Goal: Information Seeking & Learning: Learn about a topic

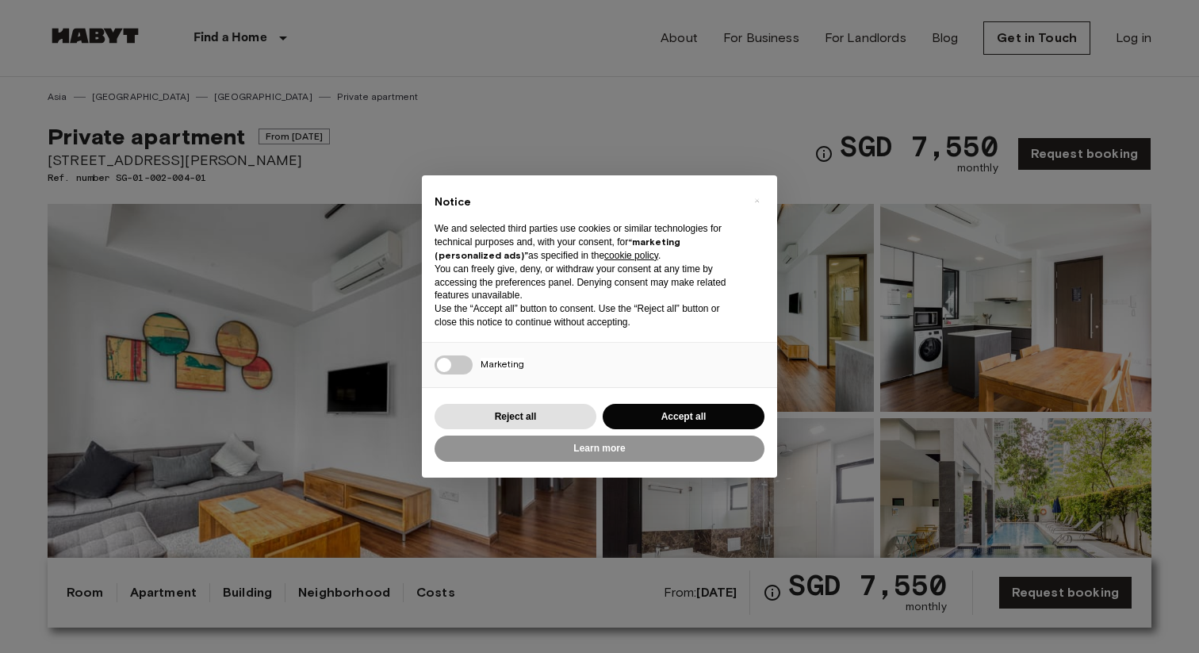
scroll to position [62, 0]
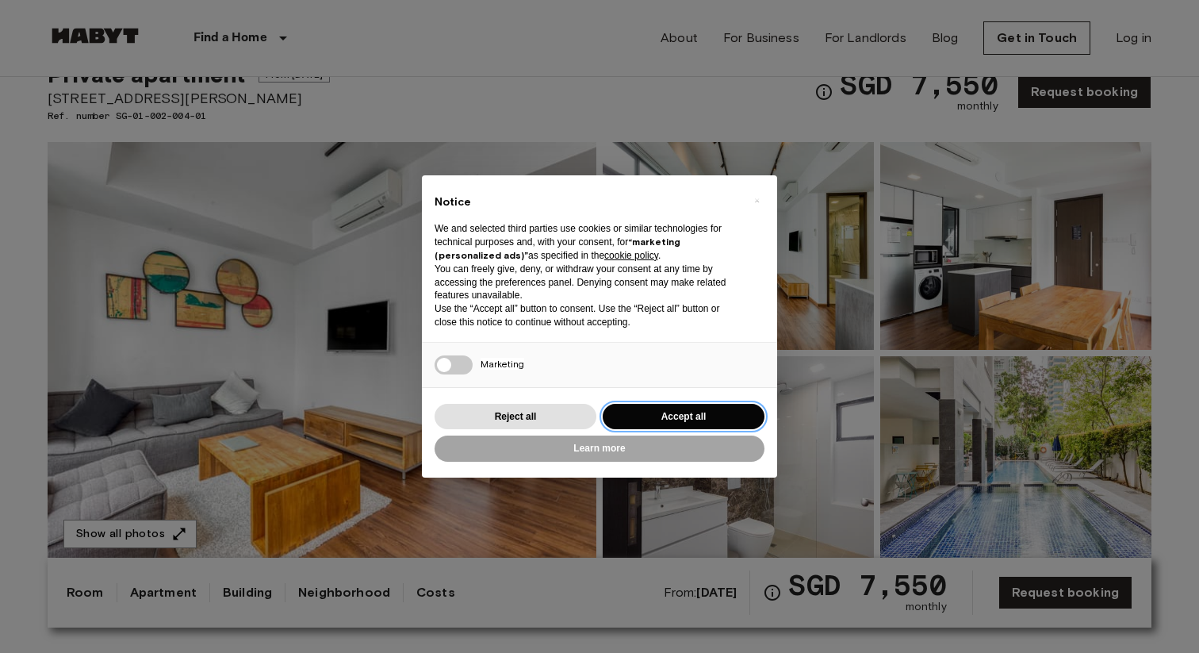
click at [694, 407] on button "Accept all" at bounding box center [684, 417] width 162 height 26
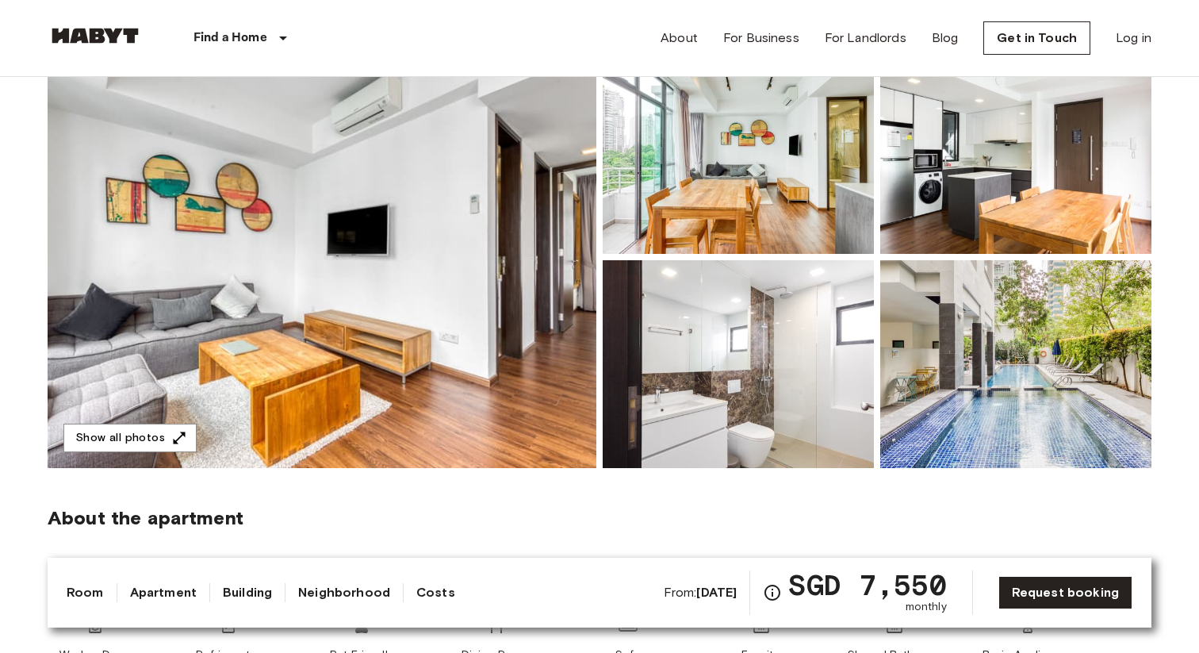
scroll to position [152, 0]
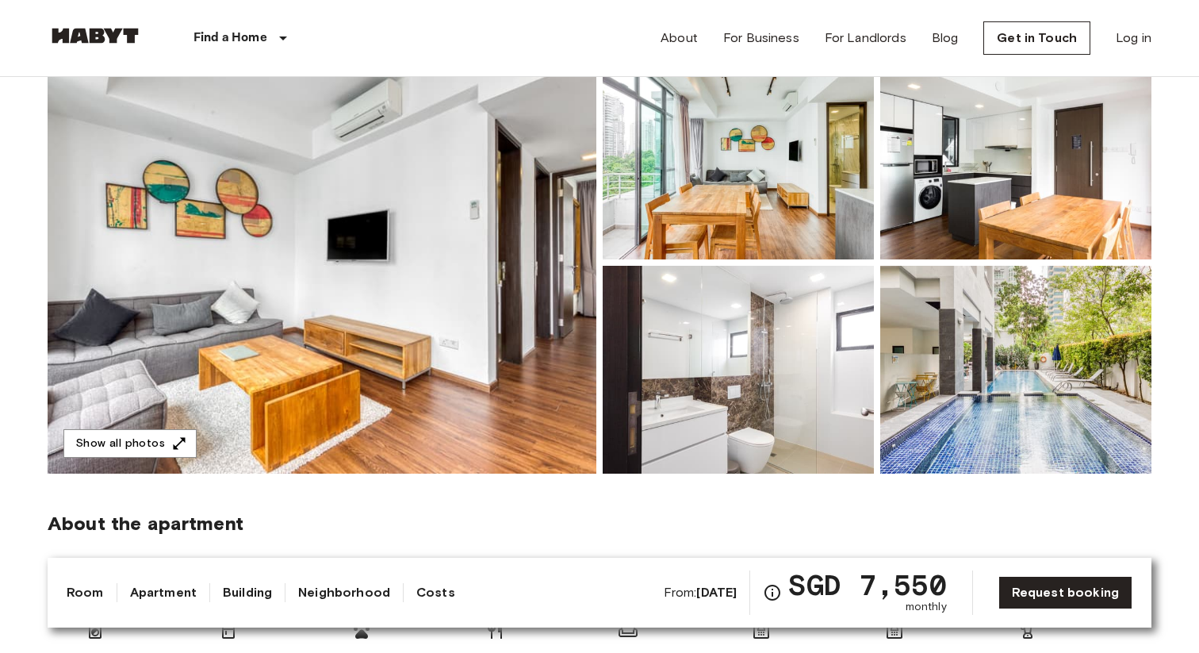
click at [508, 259] on img at bounding box center [322, 263] width 549 height 422
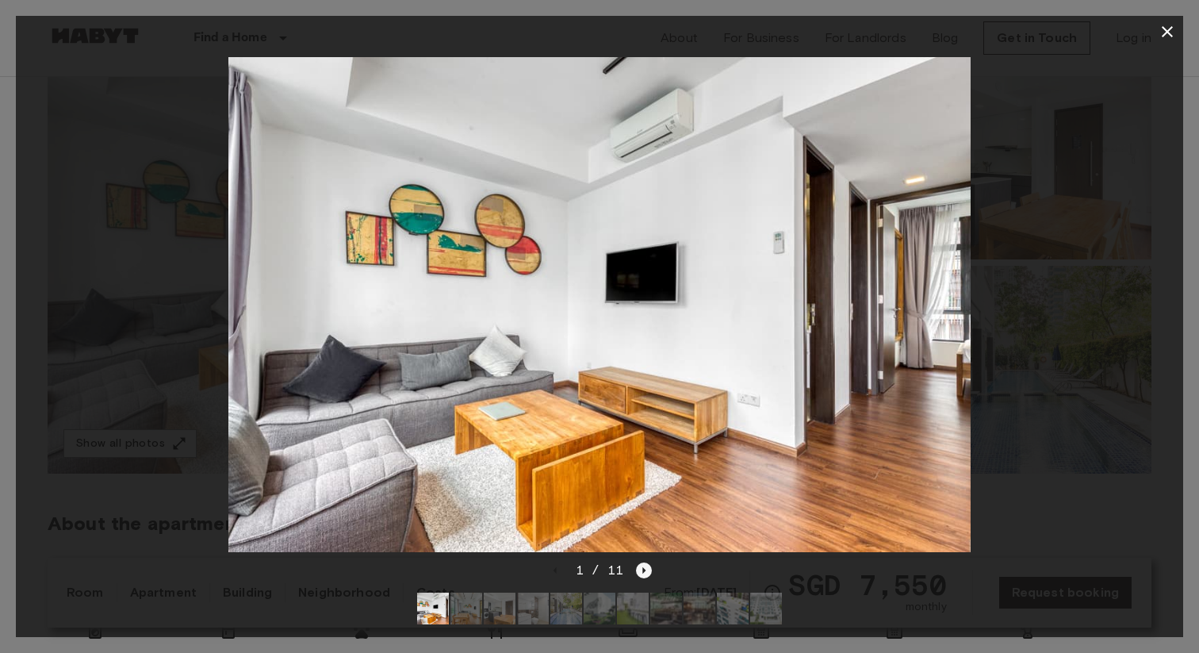
click at [646, 565] on icon "Next image" at bounding box center [644, 570] width 16 height 16
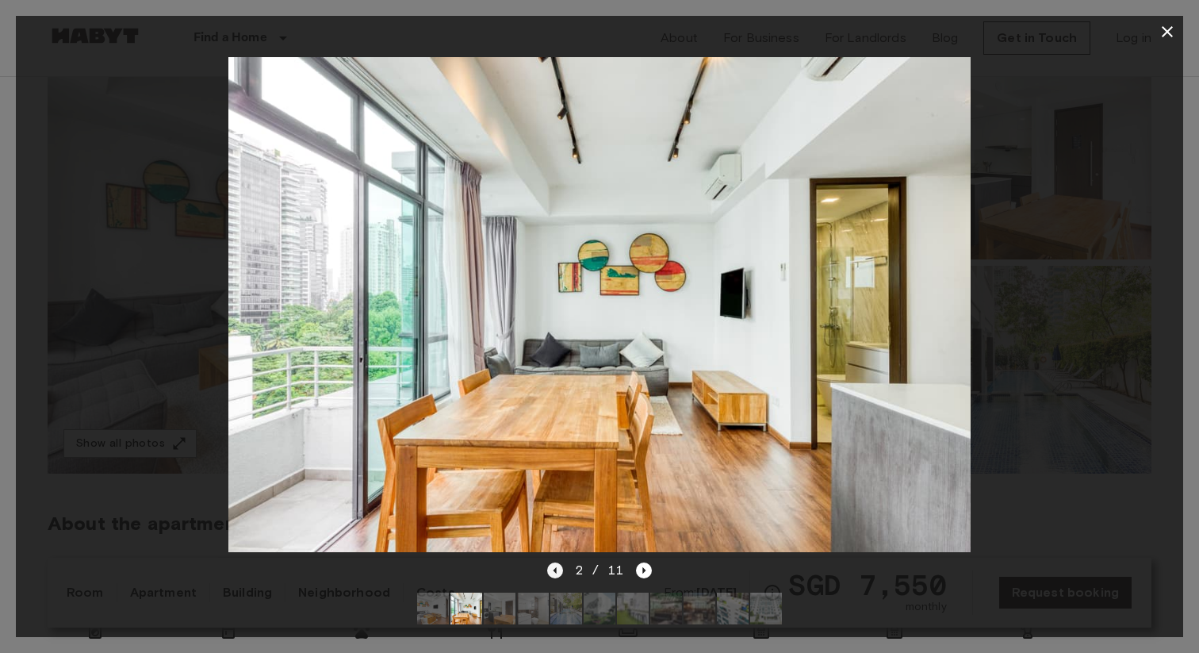
click at [550, 572] on icon "Previous image" at bounding box center [555, 570] width 16 height 16
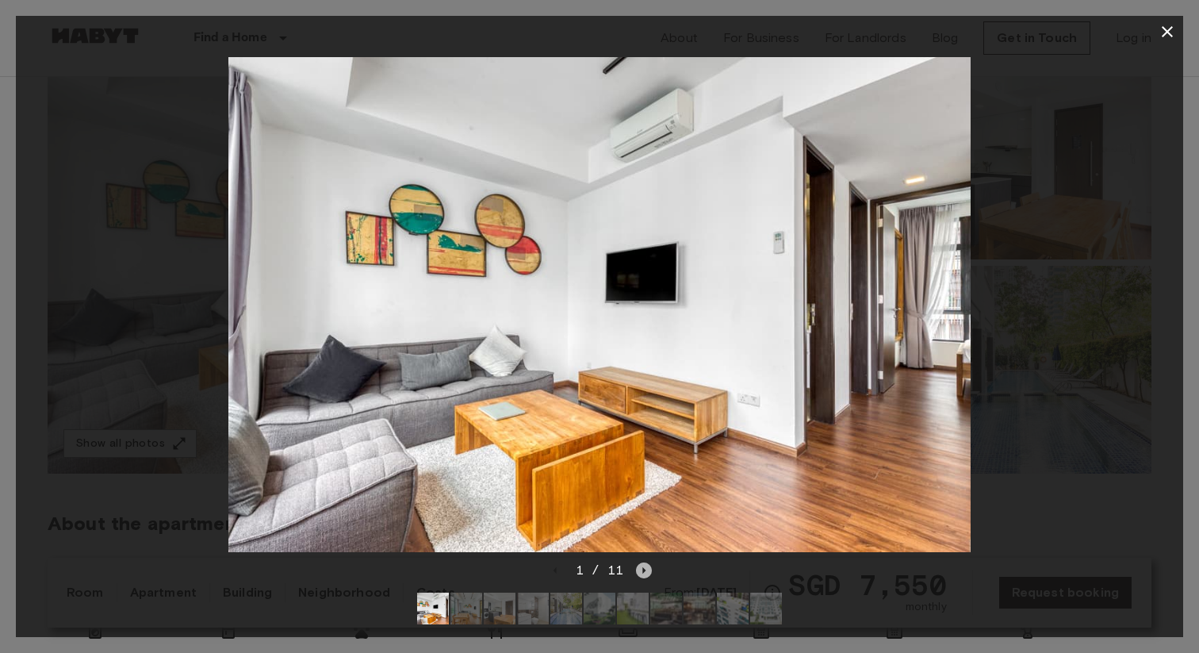
click at [642, 573] on icon "Next image" at bounding box center [644, 570] width 16 height 16
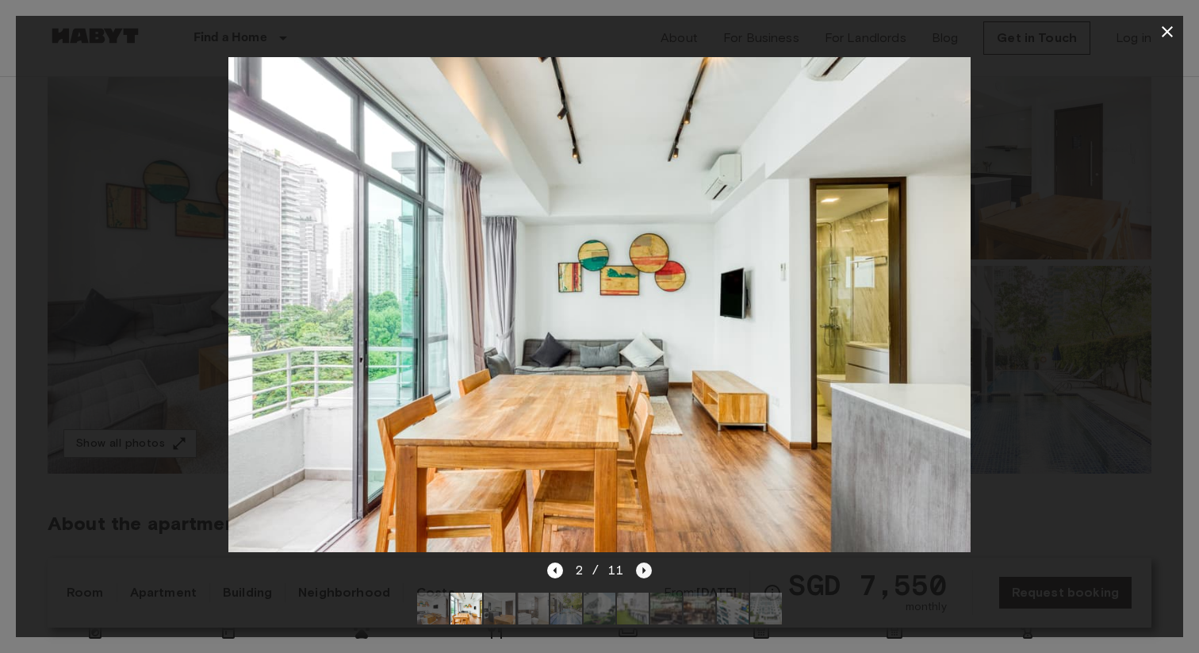
click at [642, 573] on icon "Next image" at bounding box center [644, 570] width 16 height 16
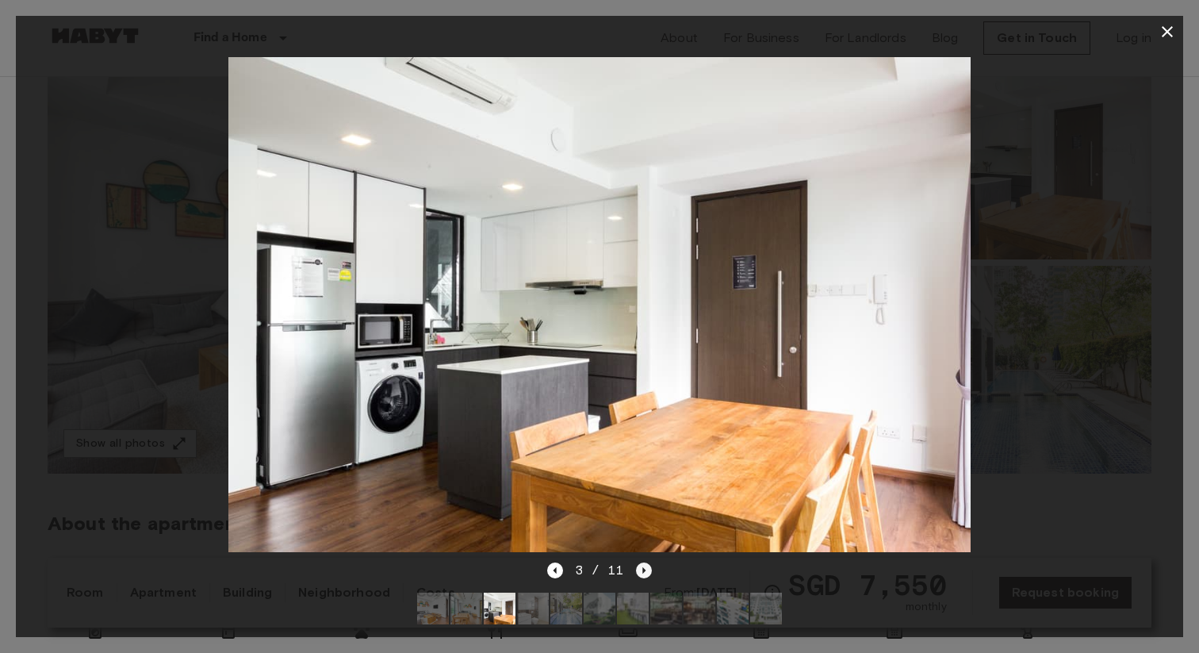
click at [642, 573] on icon "Next image" at bounding box center [644, 570] width 16 height 16
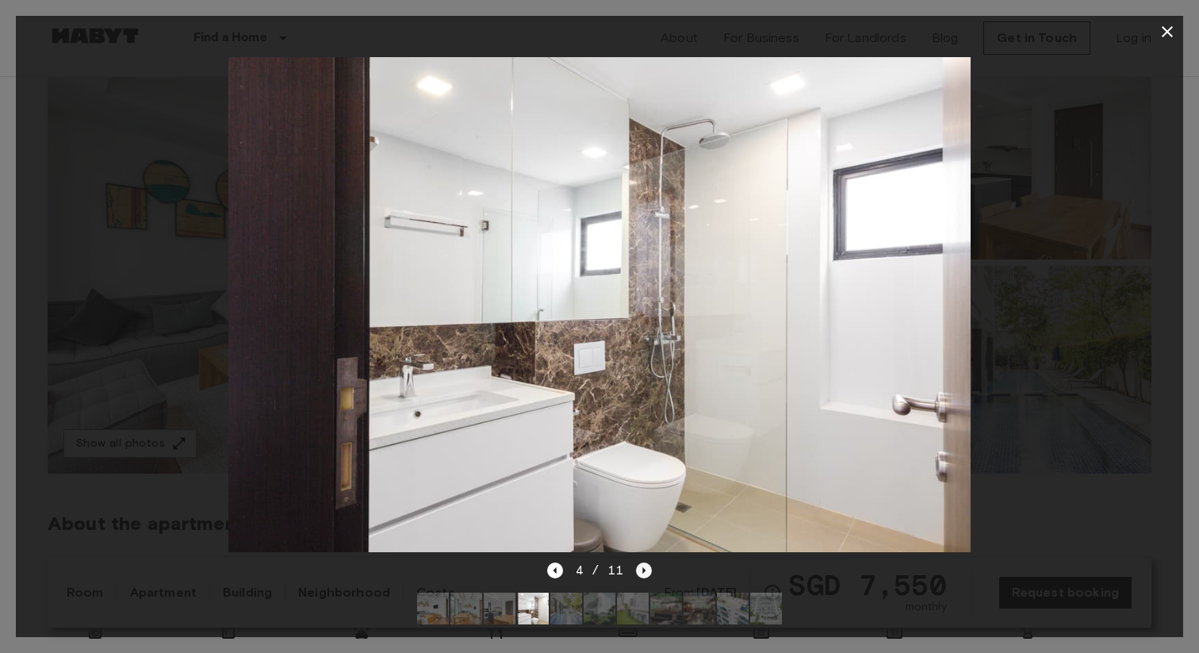
click at [643, 573] on icon "Next image" at bounding box center [644, 570] width 16 height 16
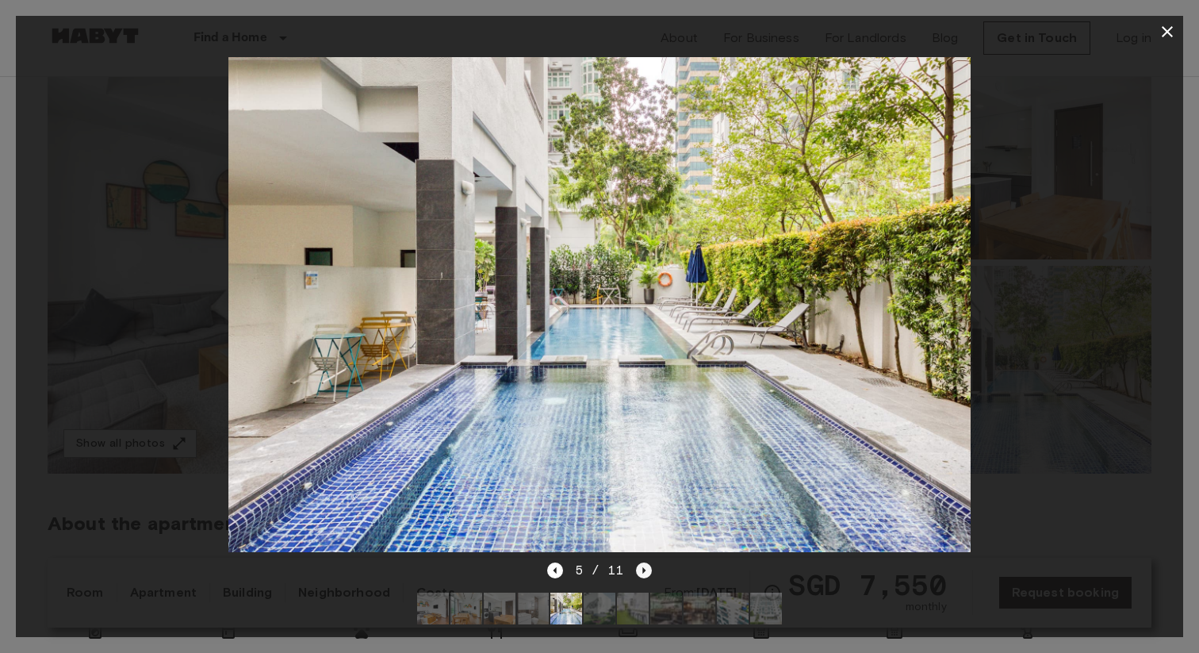
click at [643, 573] on icon "Next image" at bounding box center [644, 570] width 16 height 16
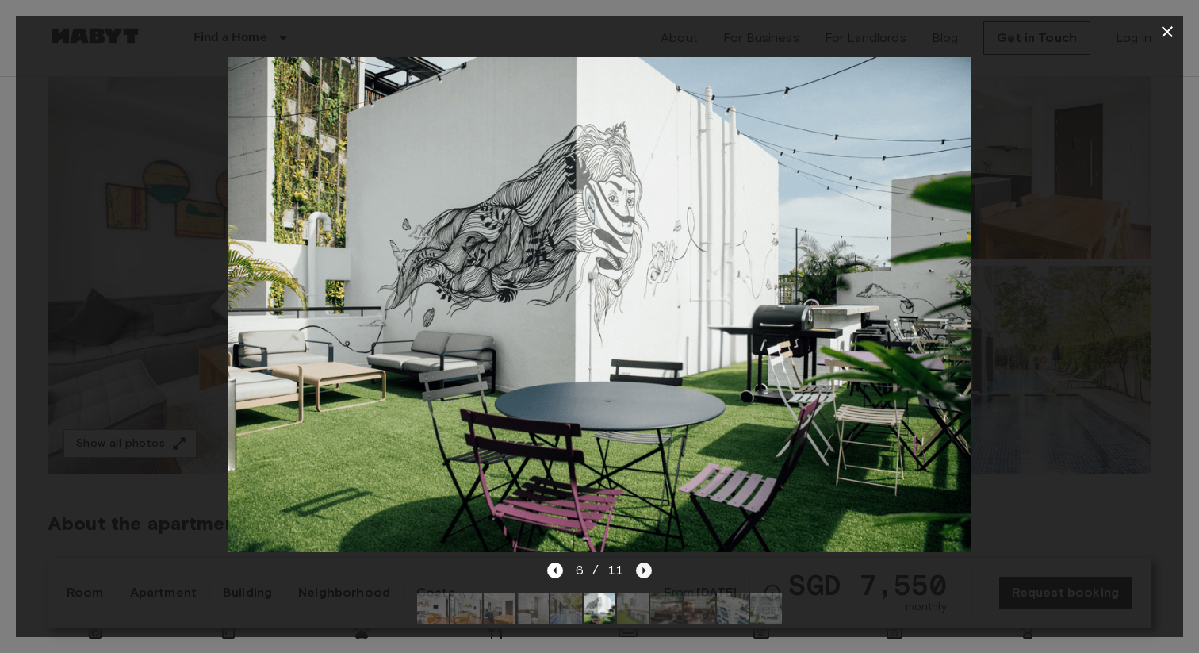
click at [643, 573] on icon "Next image" at bounding box center [644, 570] width 16 height 16
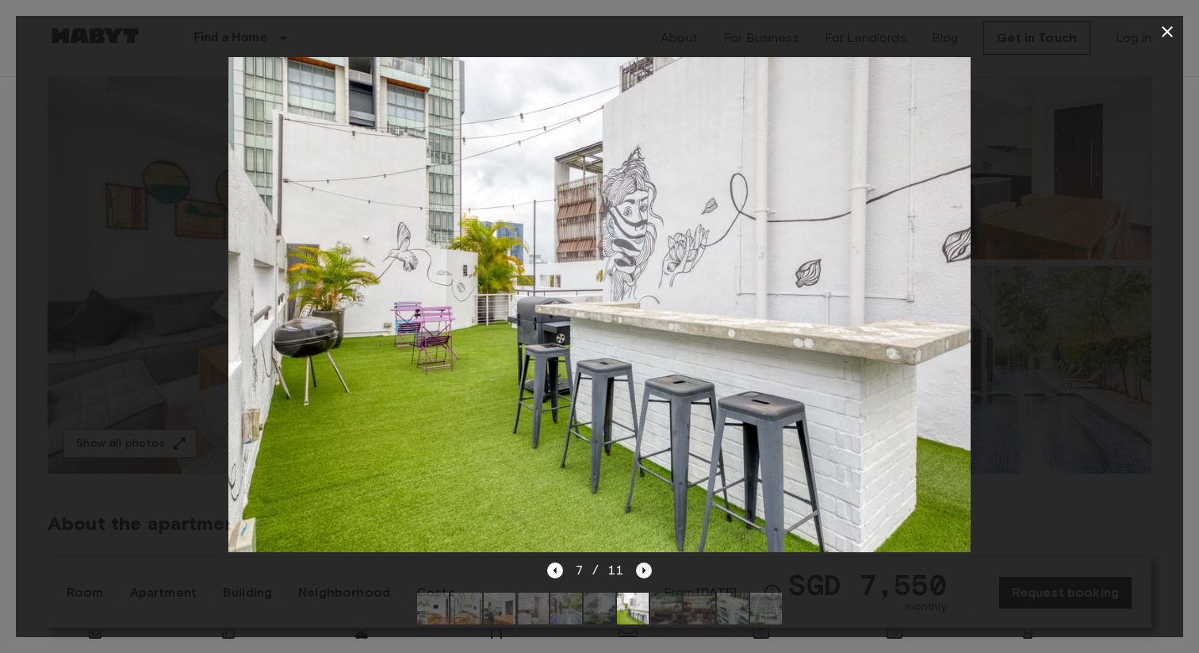
click at [643, 573] on icon "Next image" at bounding box center [644, 570] width 16 height 16
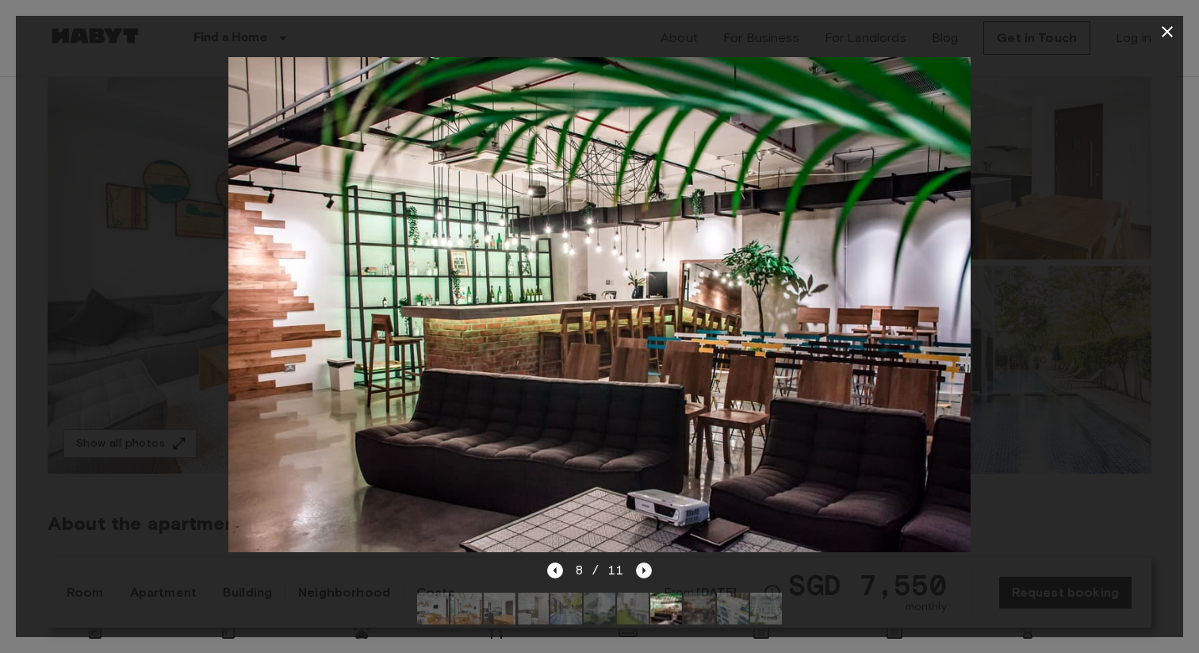
click at [643, 573] on icon "Next image" at bounding box center [644, 570] width 16 height 16
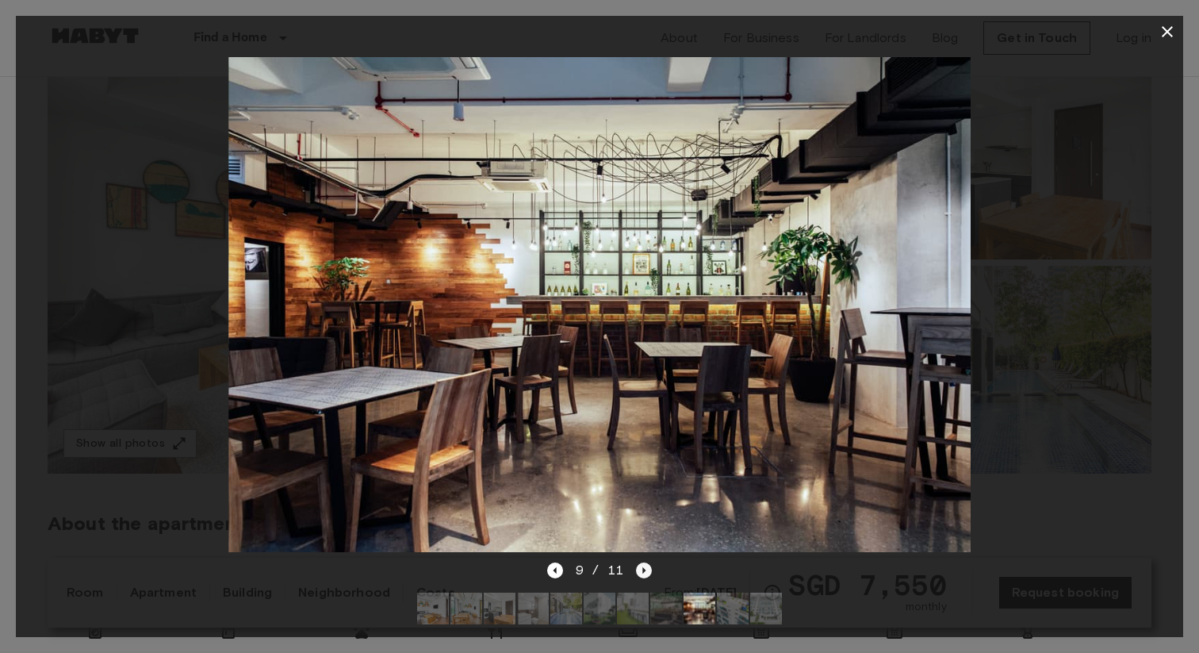
click at [643, 573] on icon "Next image" at bounding box center [644, 570] width 16 height 16
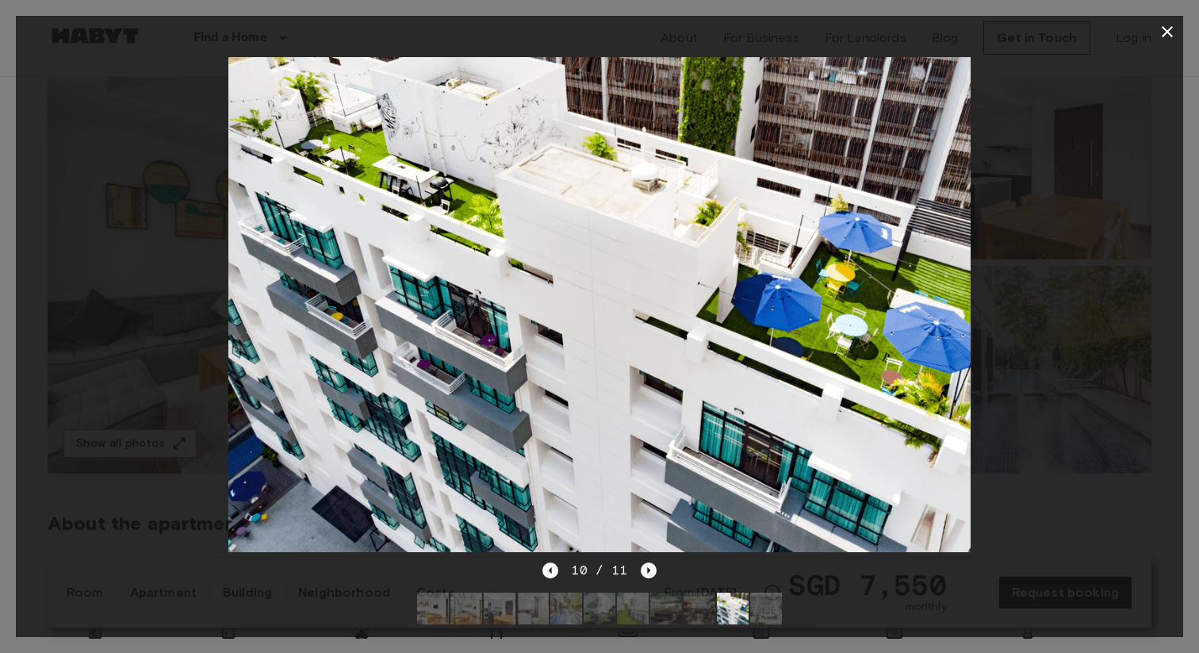
click at [655, 577] on div "10 / 11" at bounding box center [599, 599] width 1167 height 76
click at [642, 571] on icon "Next image" at bounding box center [649, 570] width 16 height 16
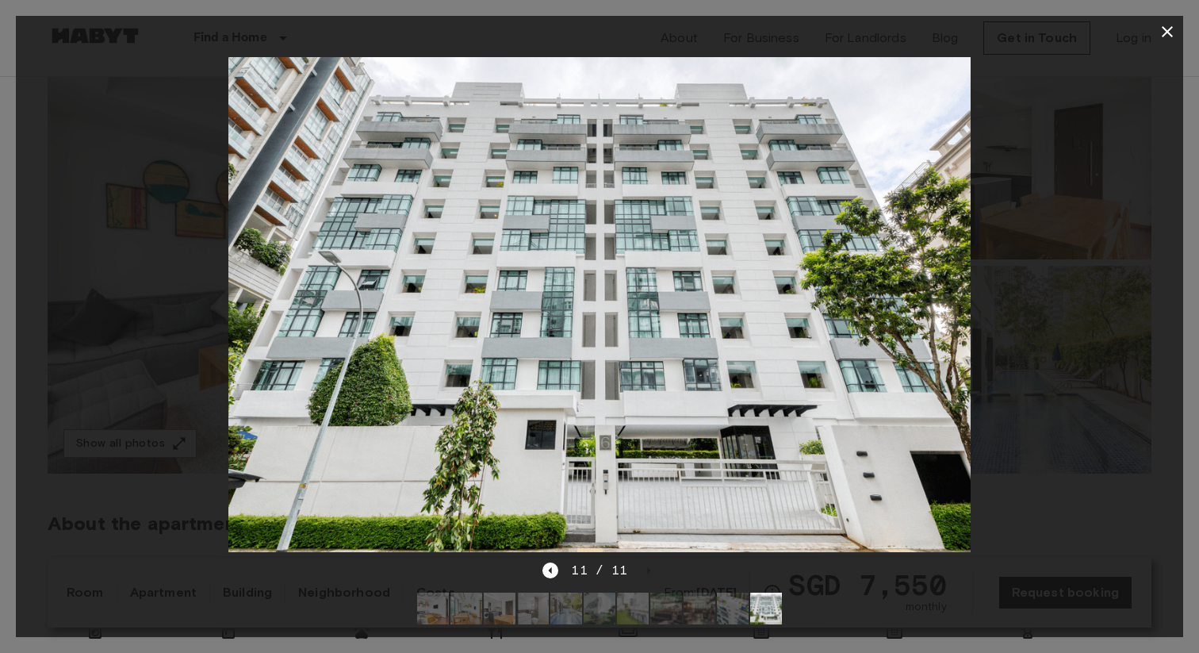
click at [1168, 36] on icon "button" at bounding box center [1167, 31] width 19 height 19
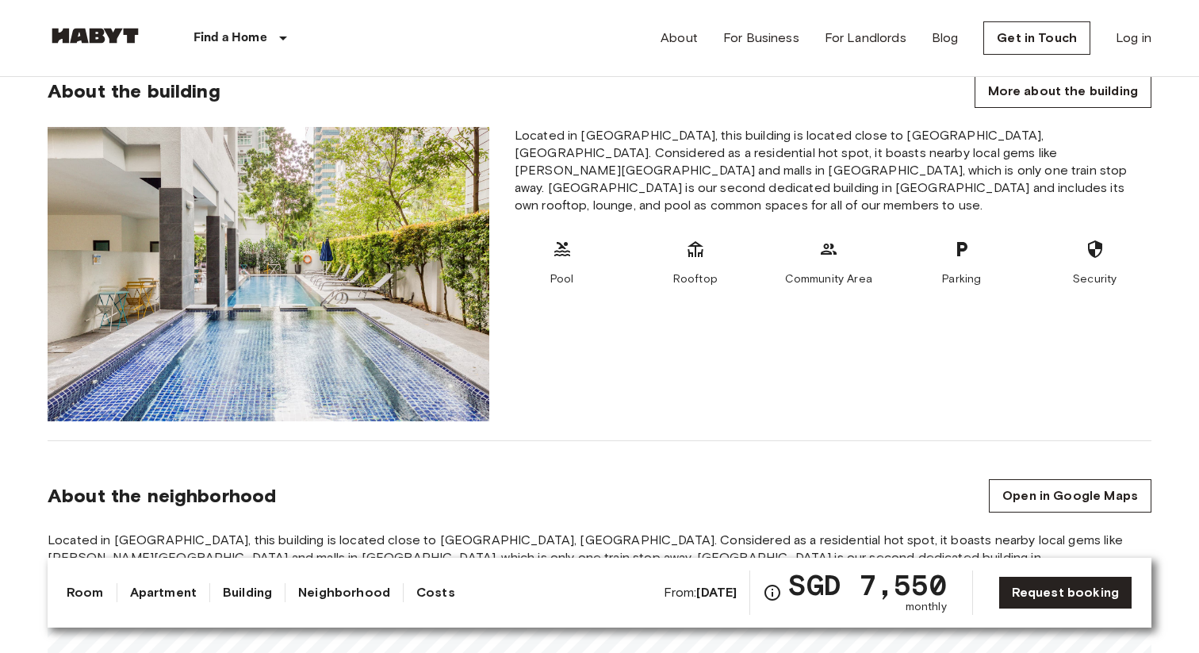
scroll to position [0, 0]
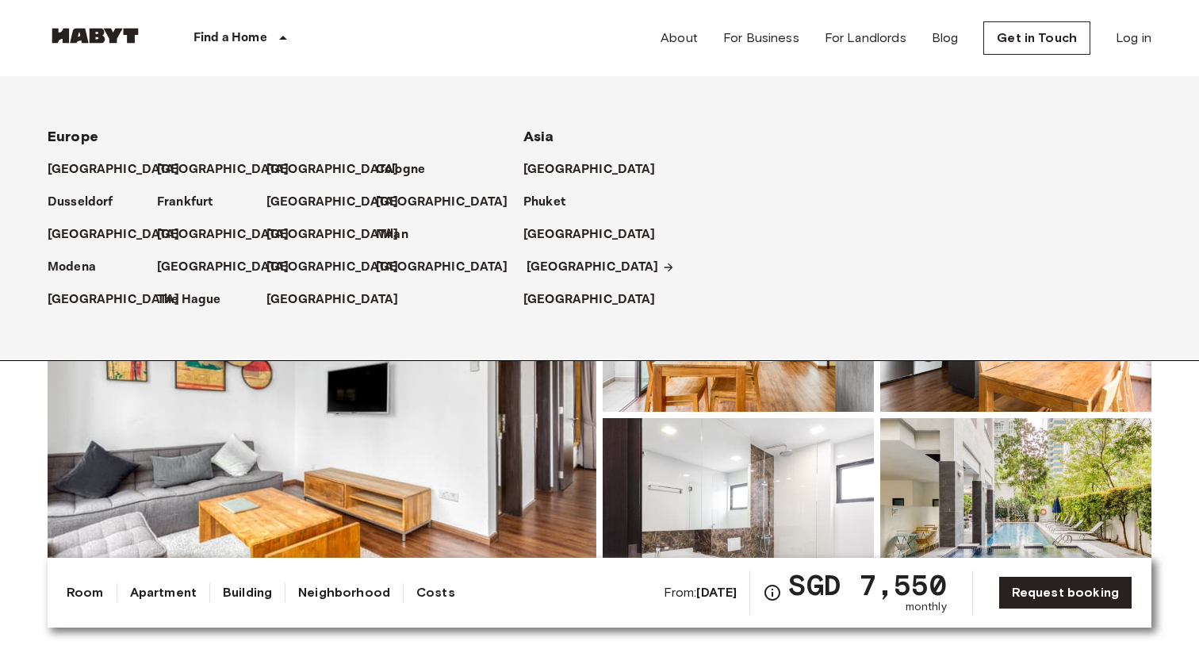
click at [560, 264] on p "[GEOGRAPHIC_DATA]" at bounding box center [593, 267] width 132 height 19
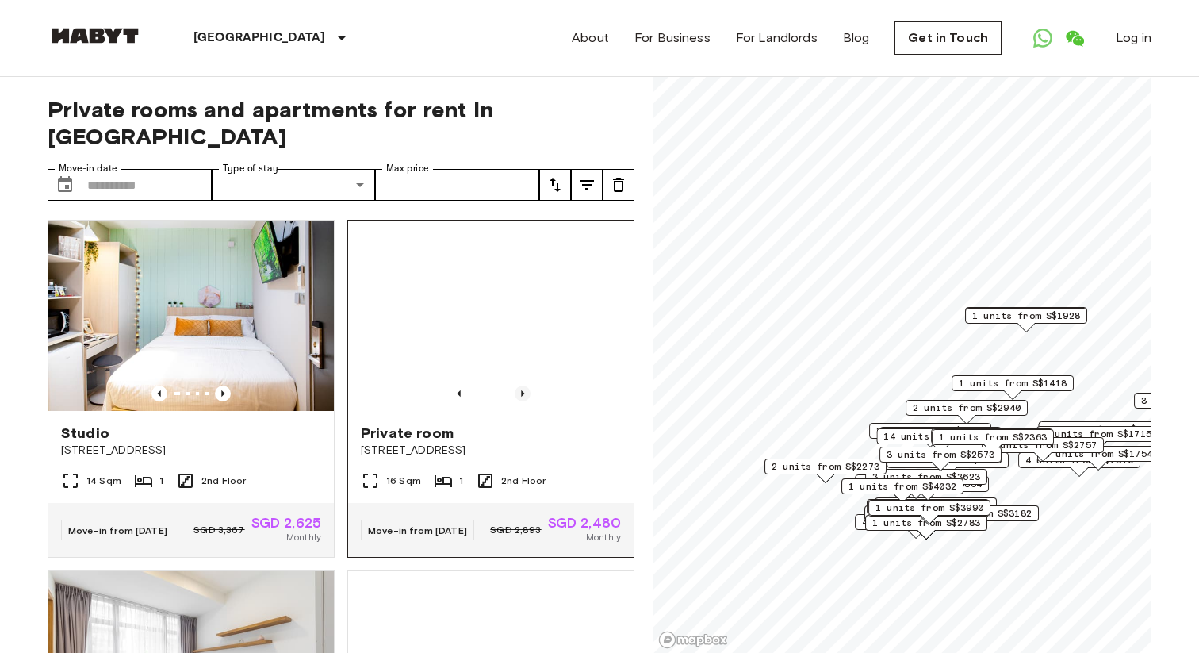
click at [524, 385] on icon "Previous image" at bounding box center [523, 393] width 16 height 16
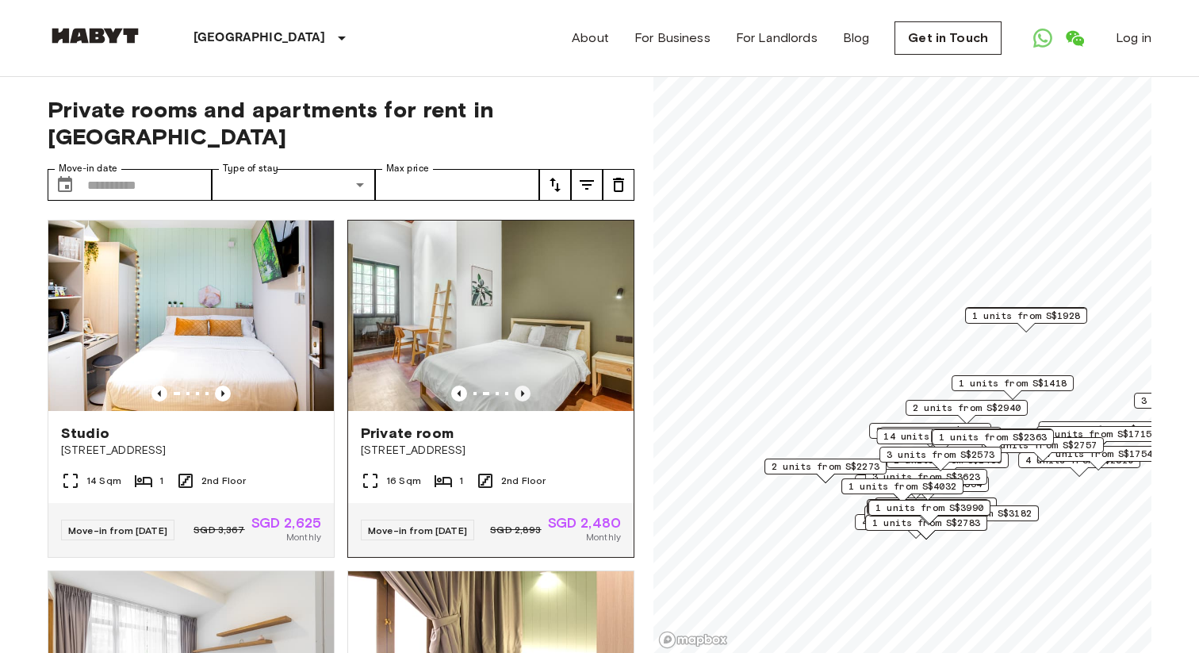
click at [524, 385] on icon "Previous image" at bounding box center [523, 393] width 16 height 16
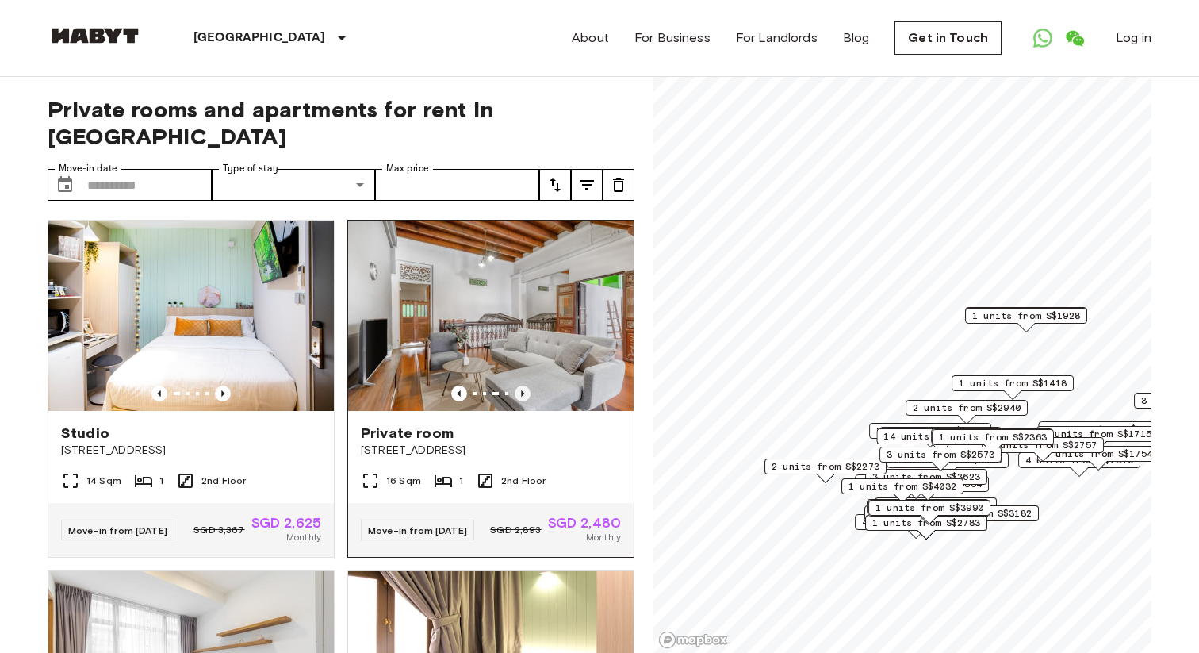
click at [524, 385] on icon "Previous image" at bounding box center [523, 393] width 16 height 16
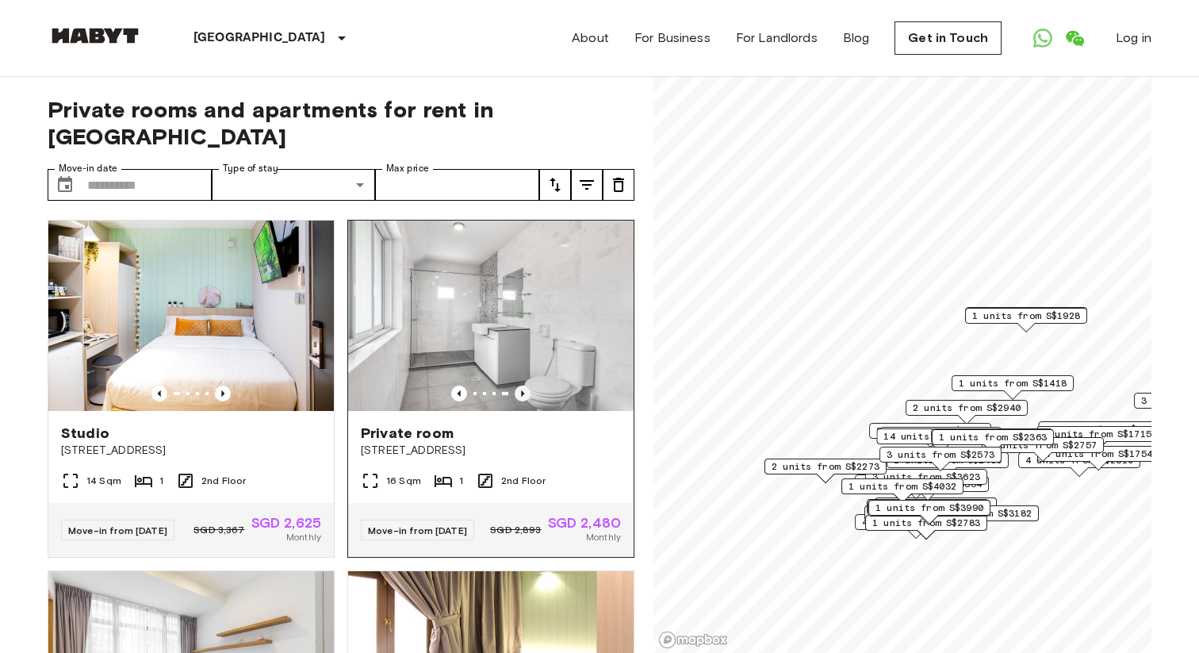
click at [521, 390] on icon "Previous image" at bounding box center [522, 393] width 3 height 6
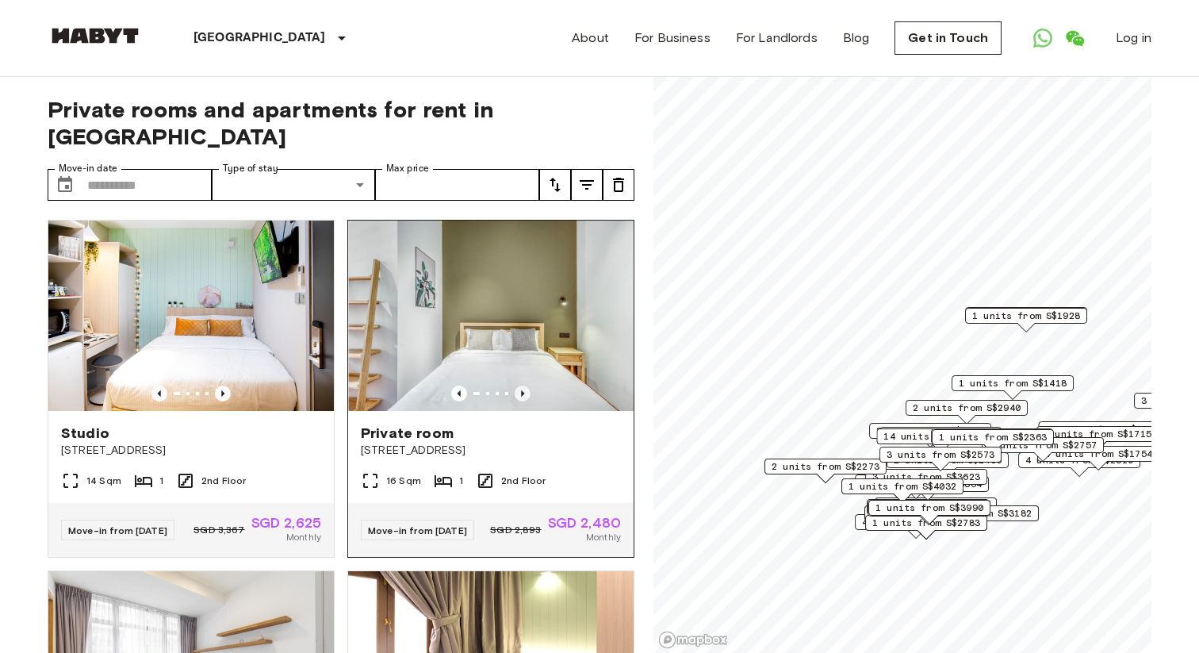
click at [521, 390] on icon "Previous image" at bounding box center [522, 393] width 3 height 6
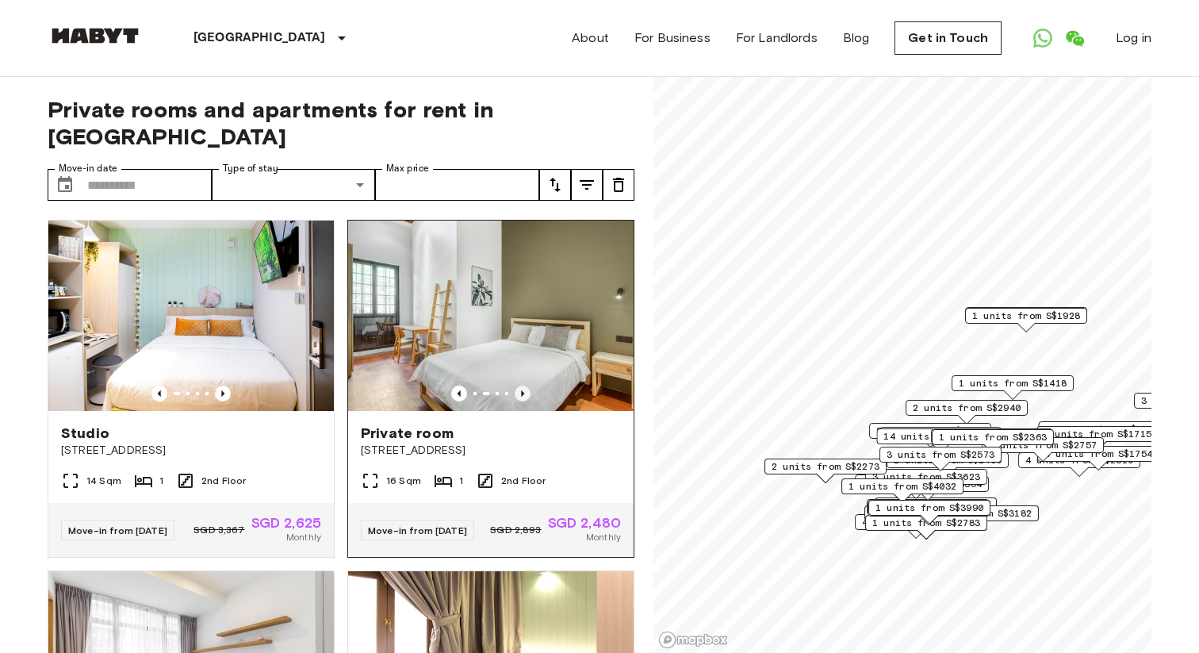
click at [521, 390] on icon "Previous image" at bounding box center [522, 393] width 3 height 6
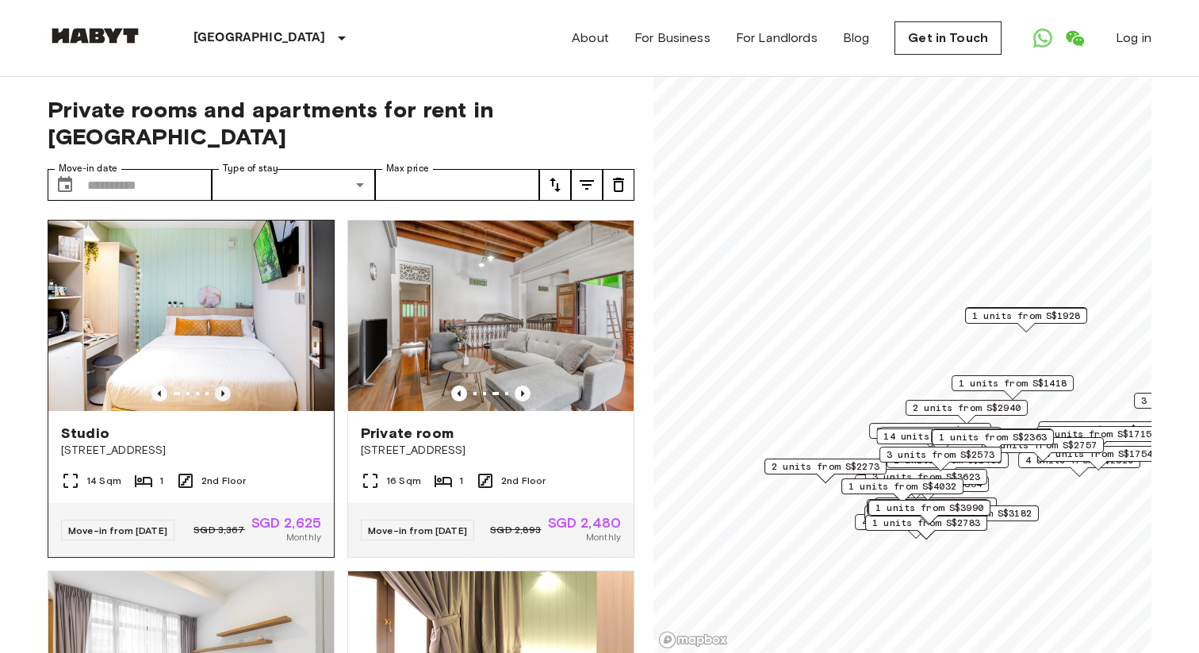
click at [220, 385] on icon "Previous image" at bounding box center [223, 393] width 16 height 16
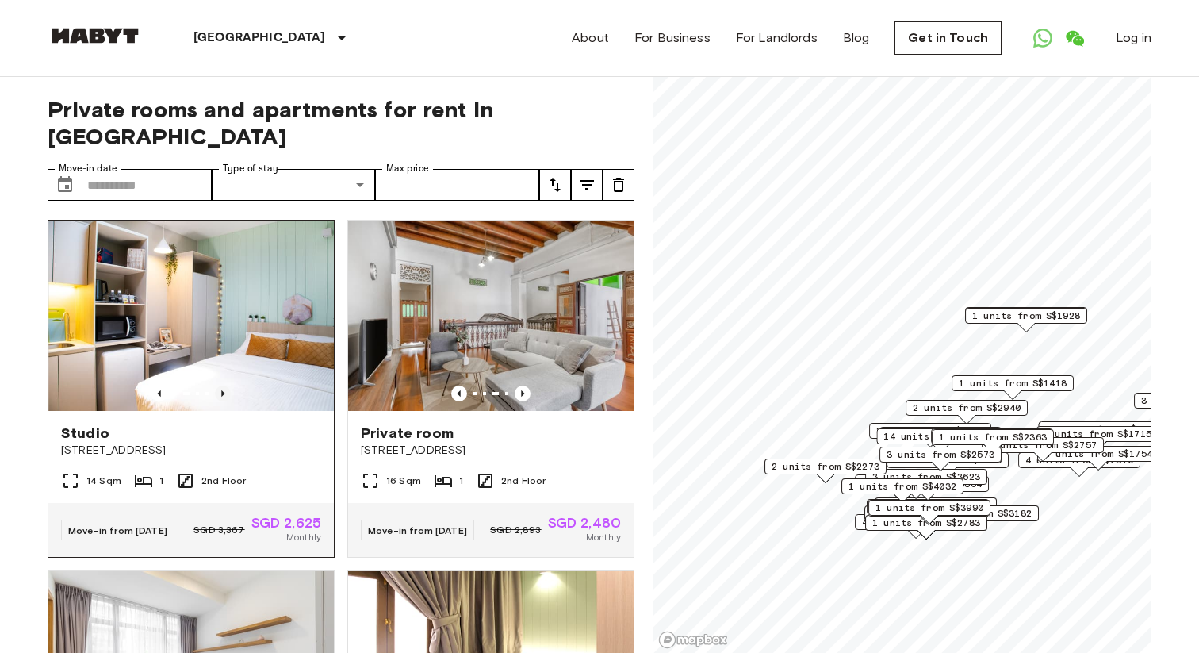
click at [220, 385] on icon "Previous image" at bounding box center [223, 393] width 16 height 16
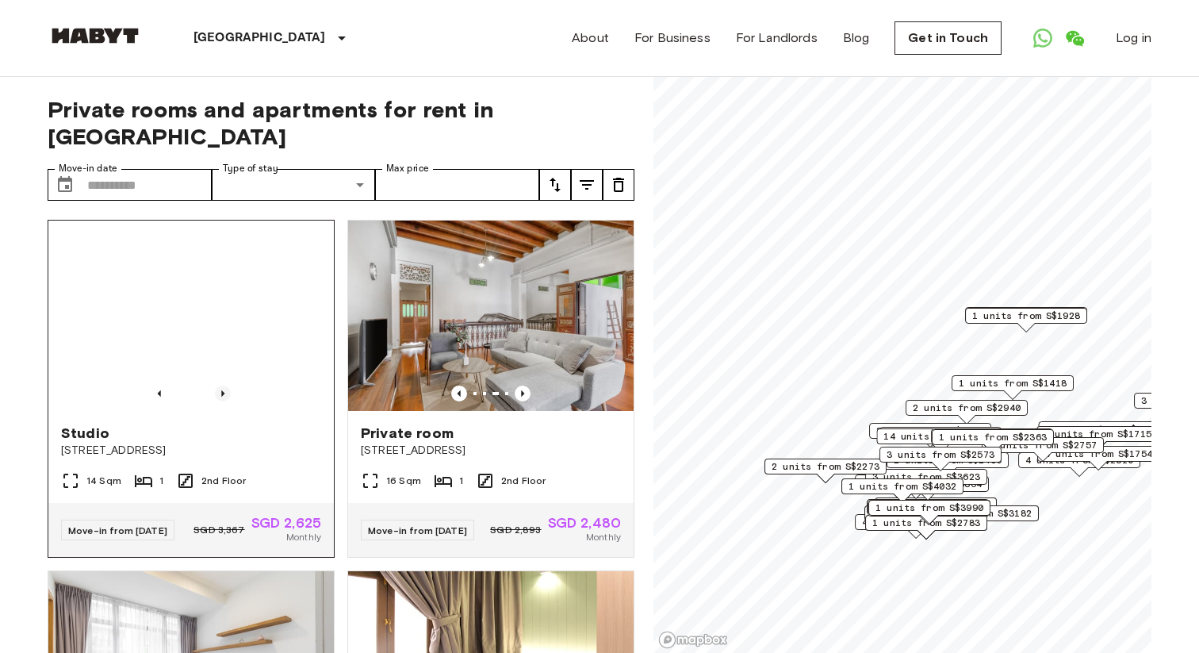
click at [220, 385] on icon "Previous image" at bounding box center [223, 393] width 16 height 16
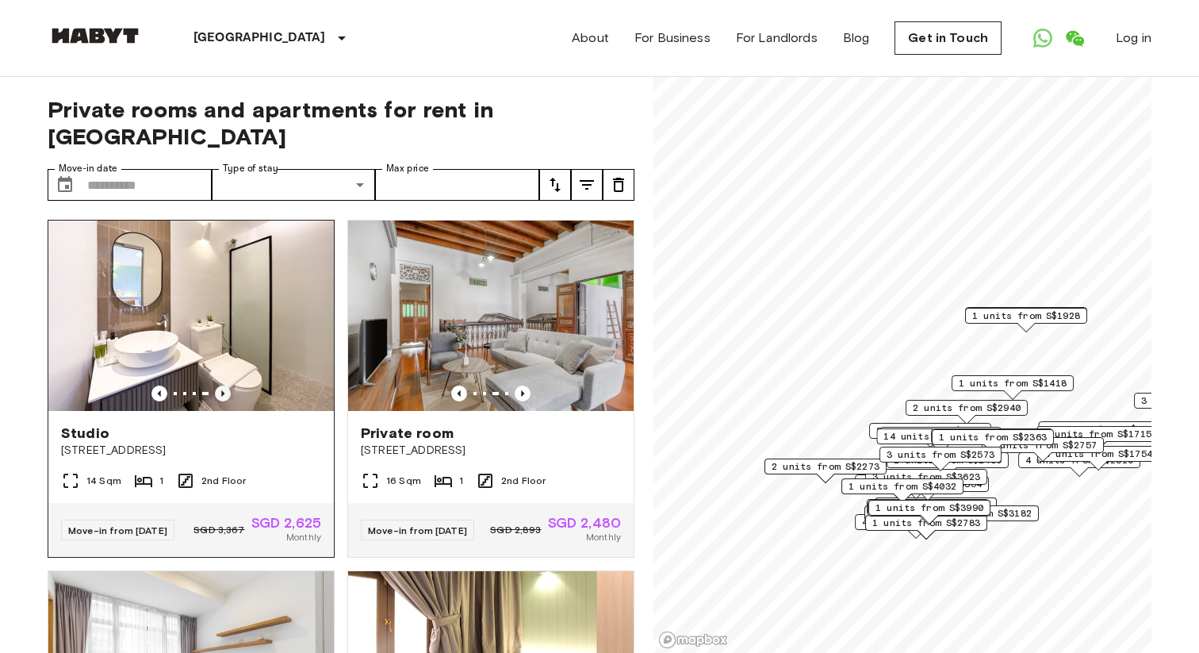
click at [220, 385] on icon "Previous image" at bounding box center [223, 393] width 16 height 16
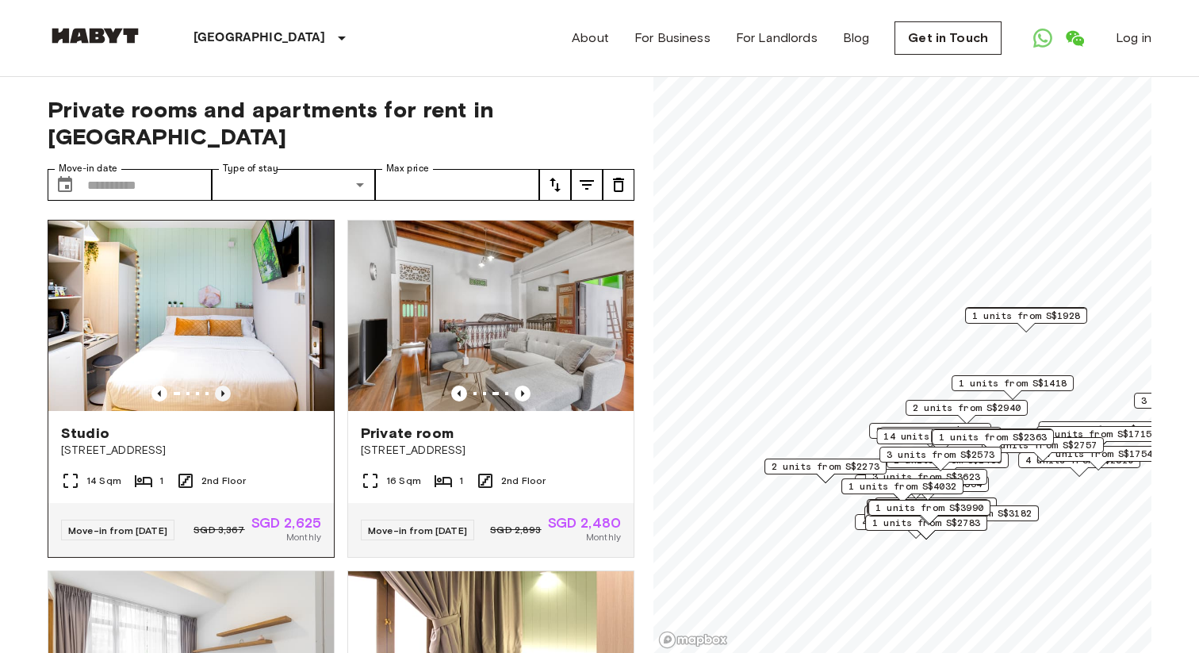
click at [220, 385] on icon "Previous image" at bounding box center [223, 393] width 16 height 16
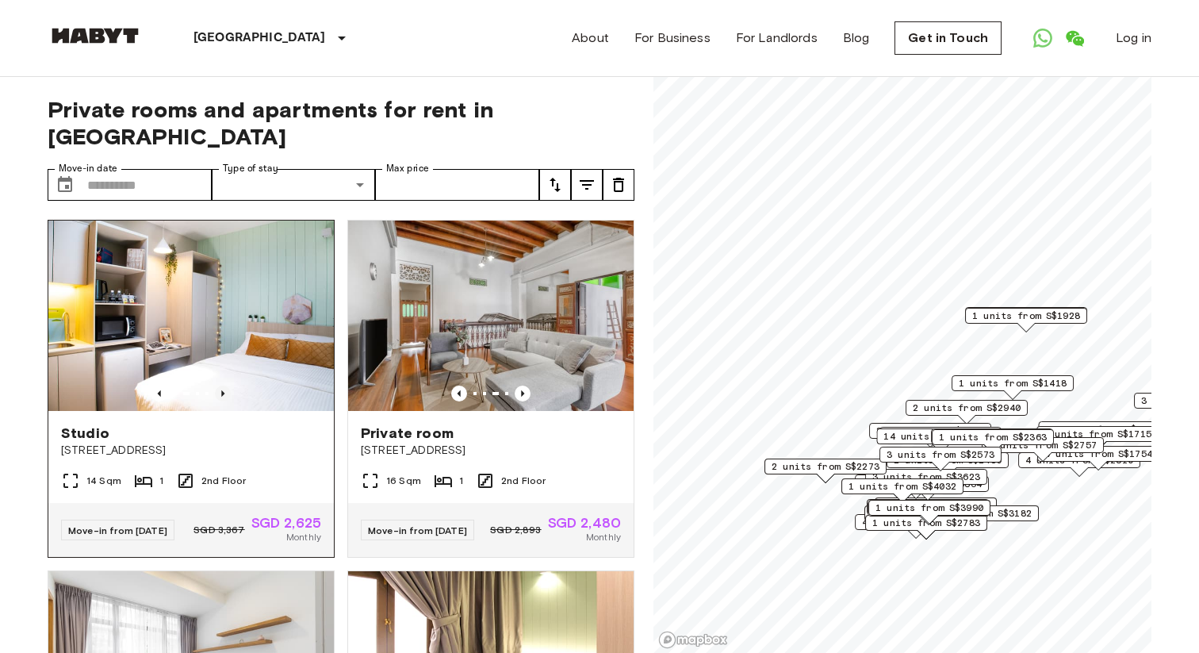
click at [220, 385] on icon "Previous image" at bounding box center [223, 393] width 16 height 16
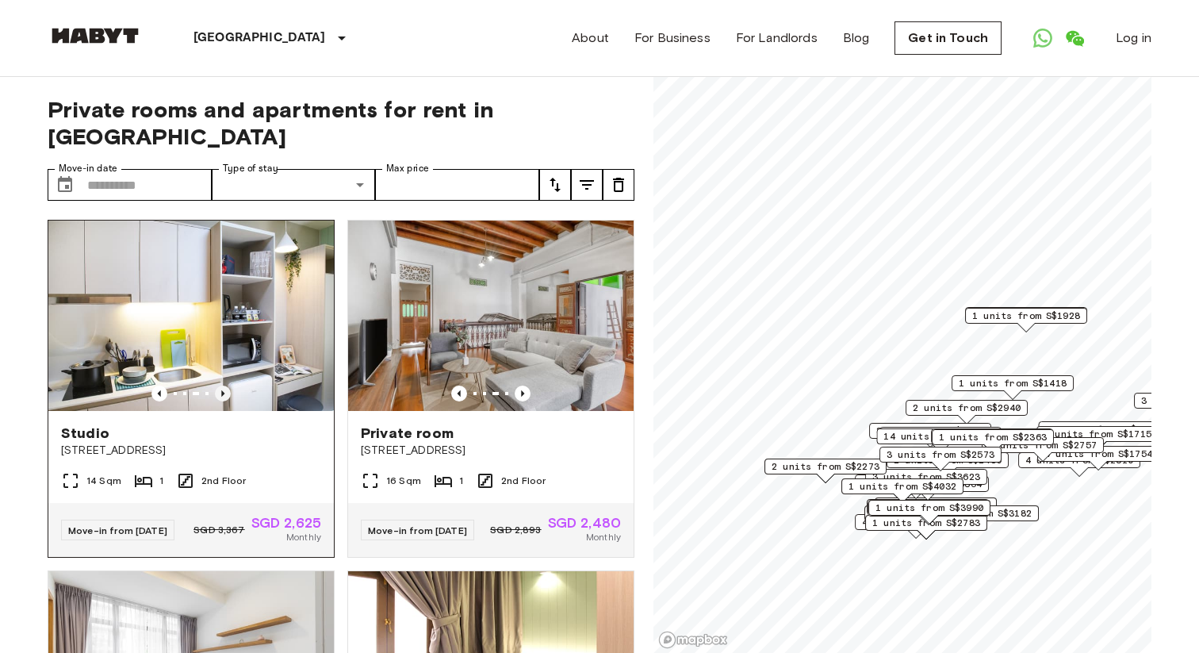
click at [223, 390] on icon "Previous image" at bounding box center [222, 393] width 3 height 6
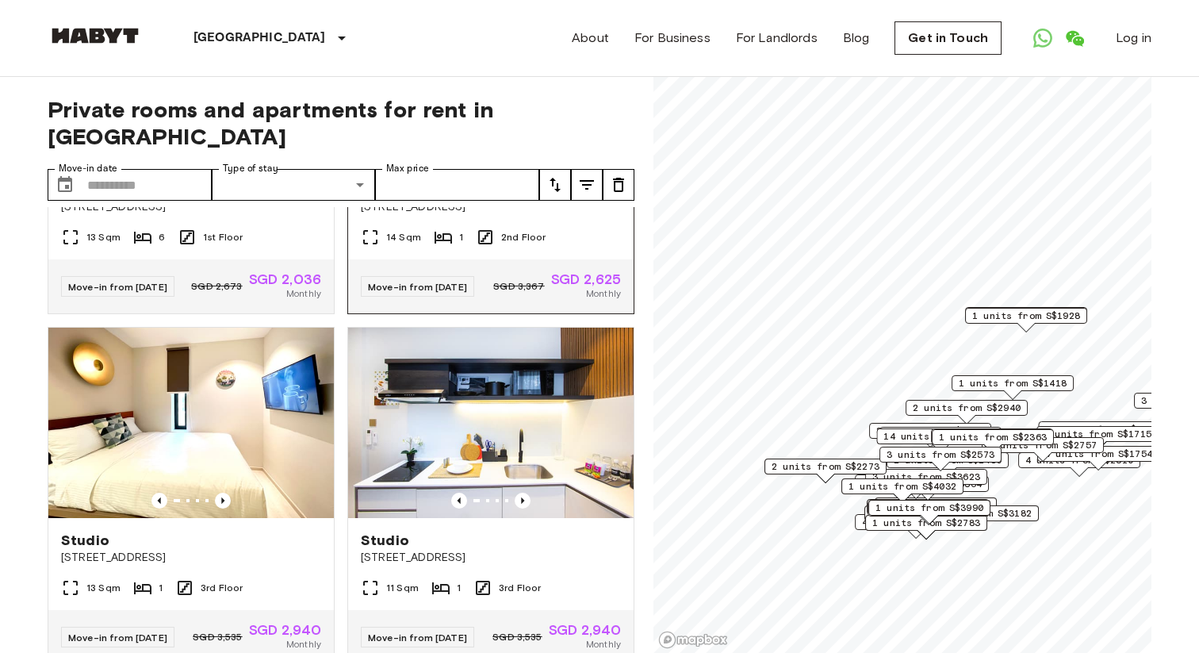
scroll to position [1056, 0]
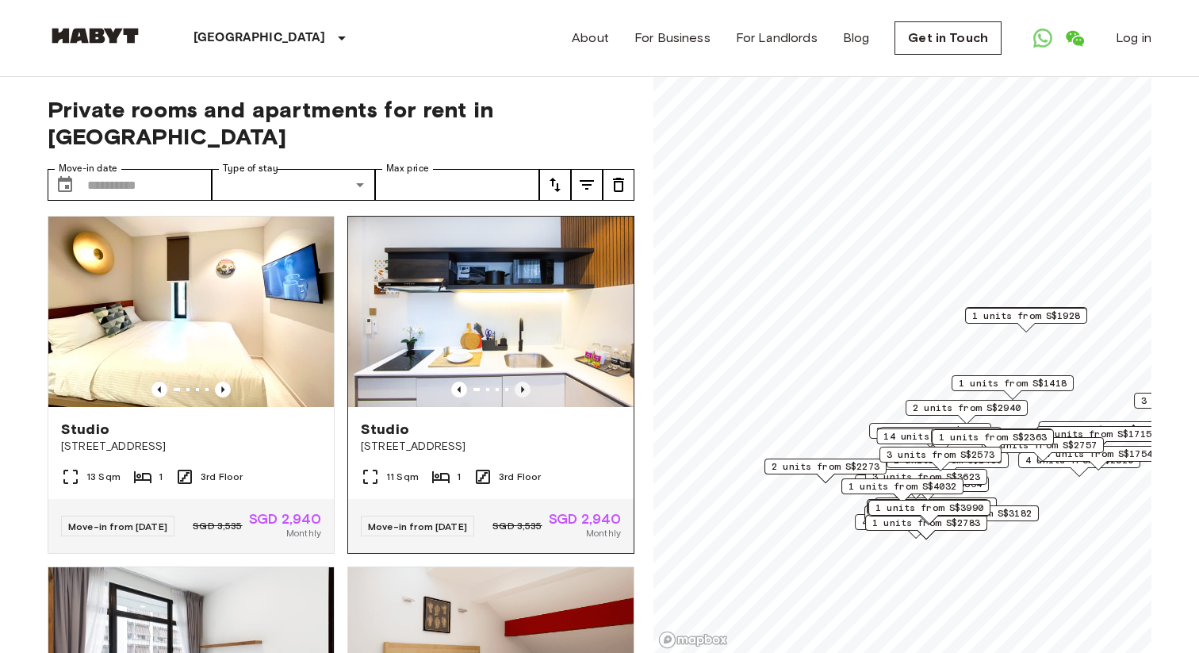
click at [523, 397] on icon "Previous image" at bounding box center [523, 389] width 16 height 16
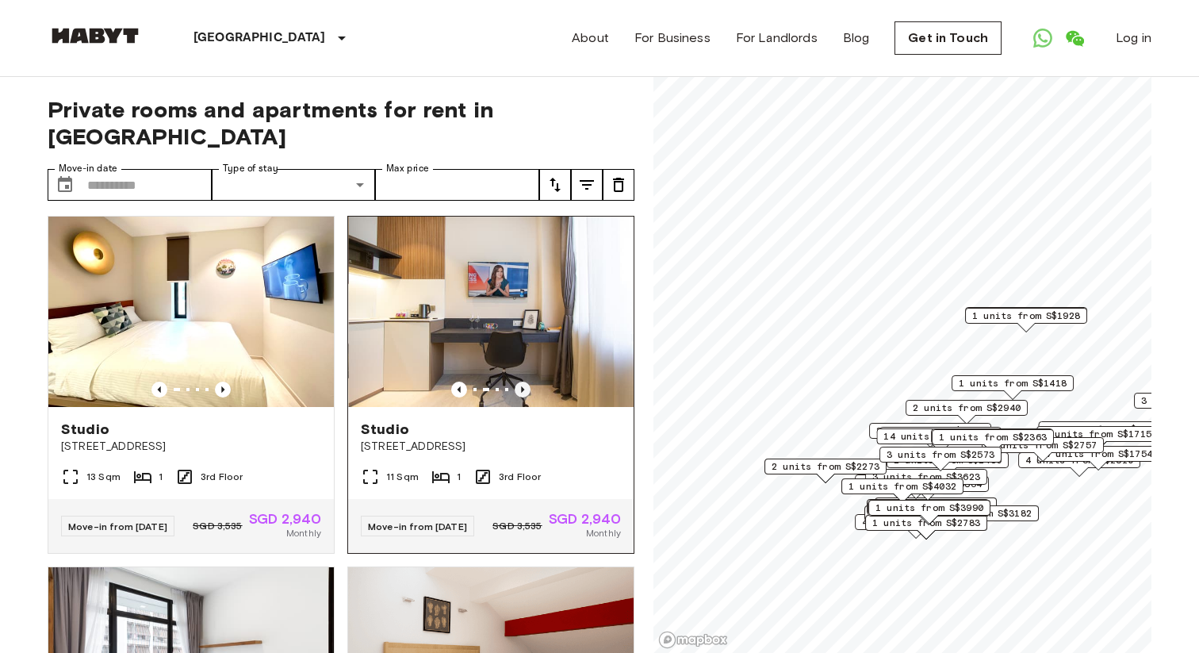
click at [523, 397] on icon "Previous image" at bounding box center [523, 389] width 16 height 16
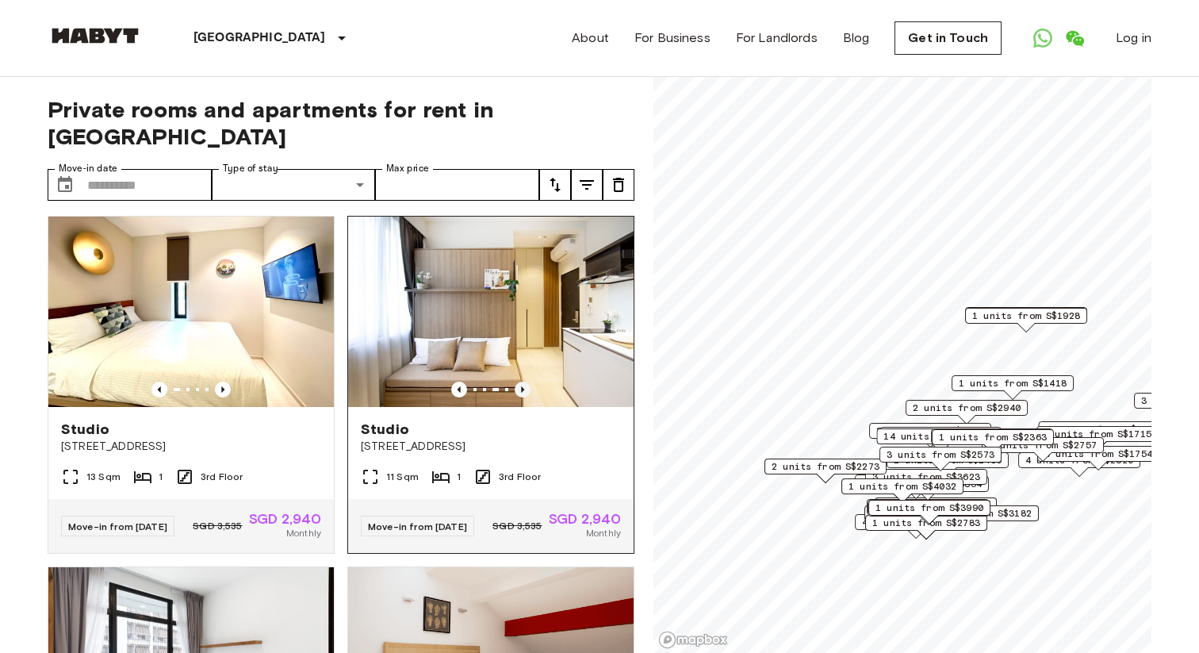
click at [523, 397] on icon "Previous image" at bounding box center [523, 389] width 16 height 16
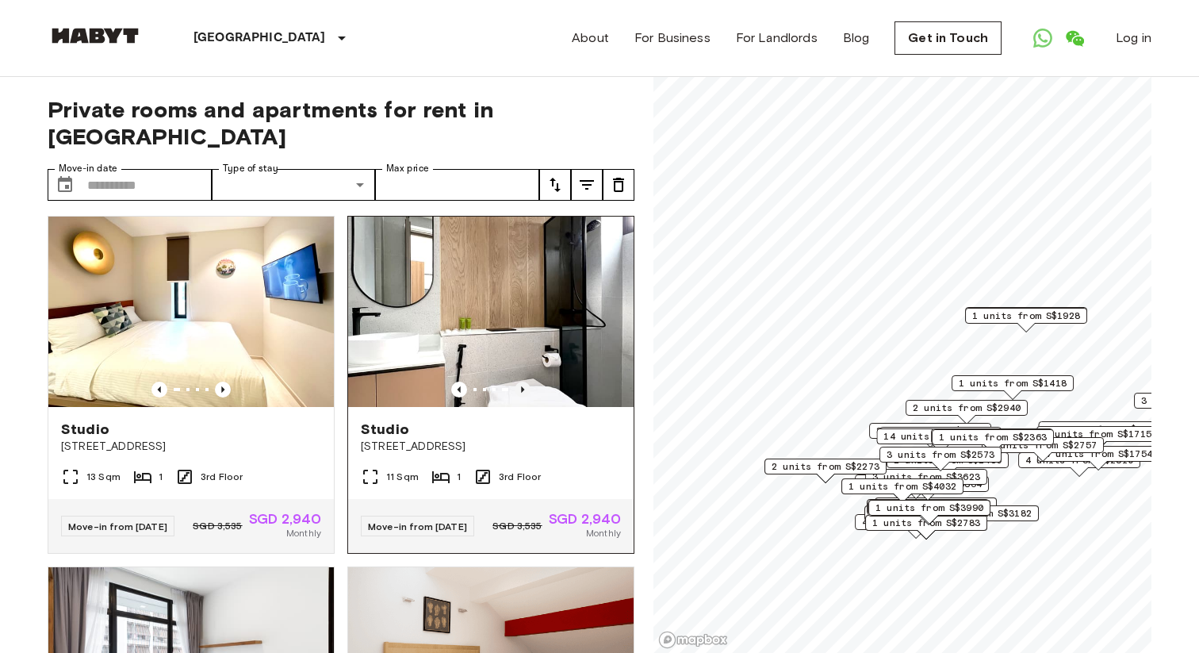
click at [523, 397] on icon "Previous image" at bounding box center [523, 389] width 16 height 16
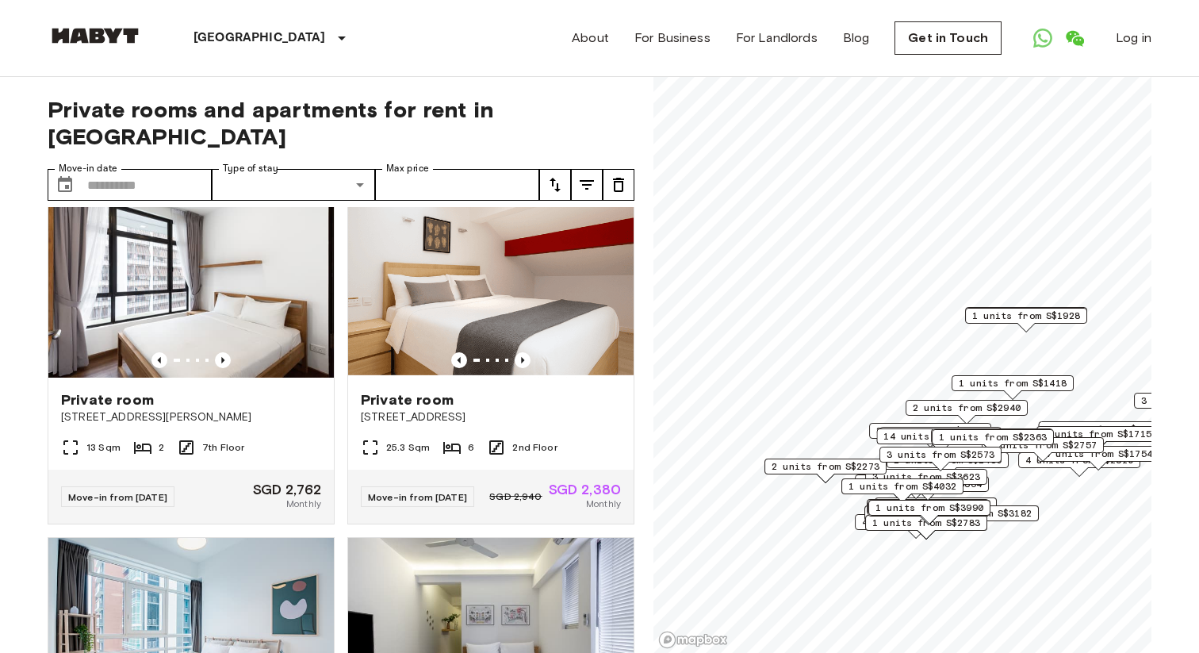
scroll to position [1443, 0]
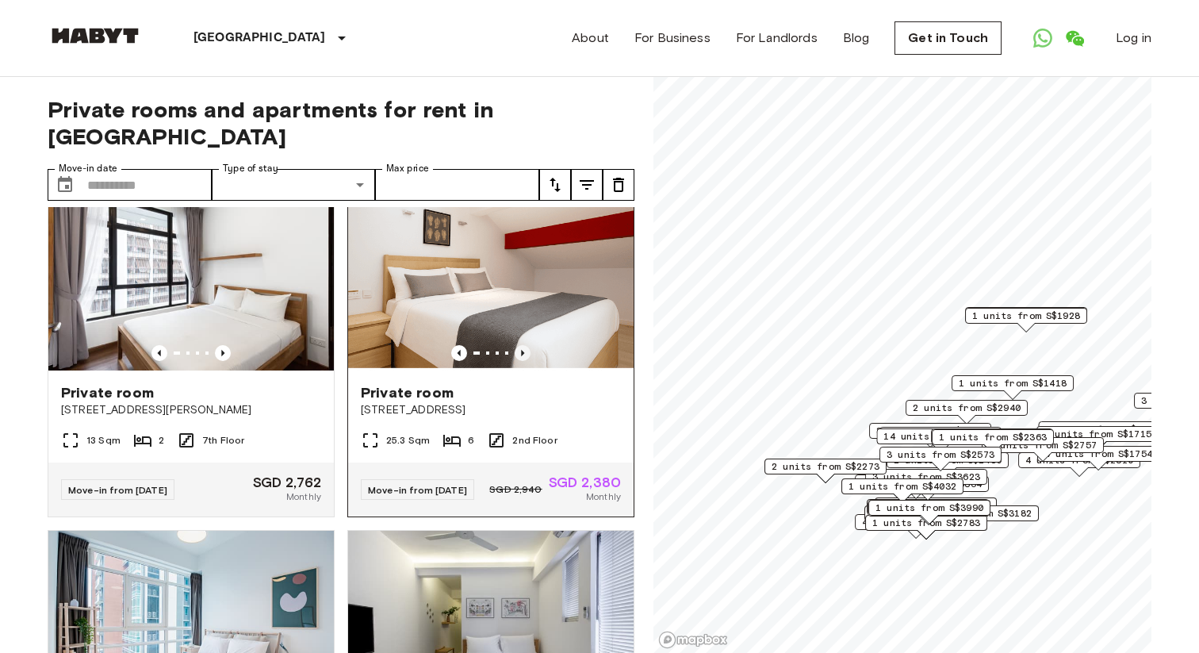
click at [519, 361] on icon "Previous image" at bounding box center [523, 353] width 16 height 16
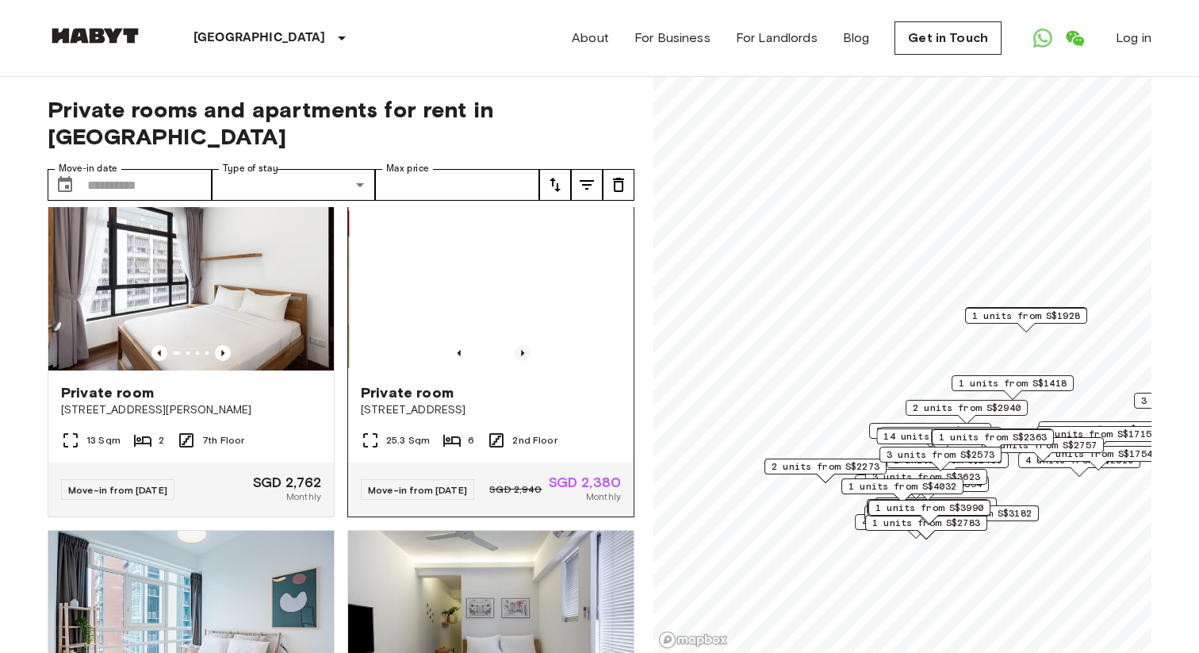
click at [519, 361] on icon "Previous image" at bounding box center [523, 353] width 16 height 16
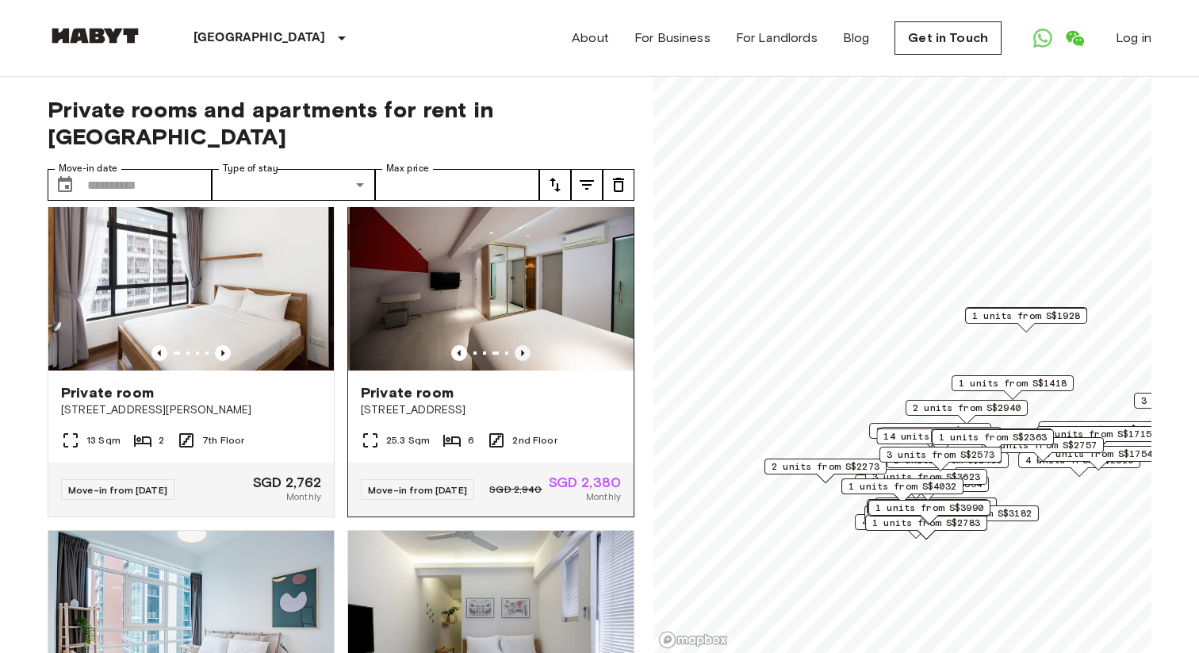
click at [519, 361] on icon "Previous image" at bounding box center [523, 353] width 16 height 16
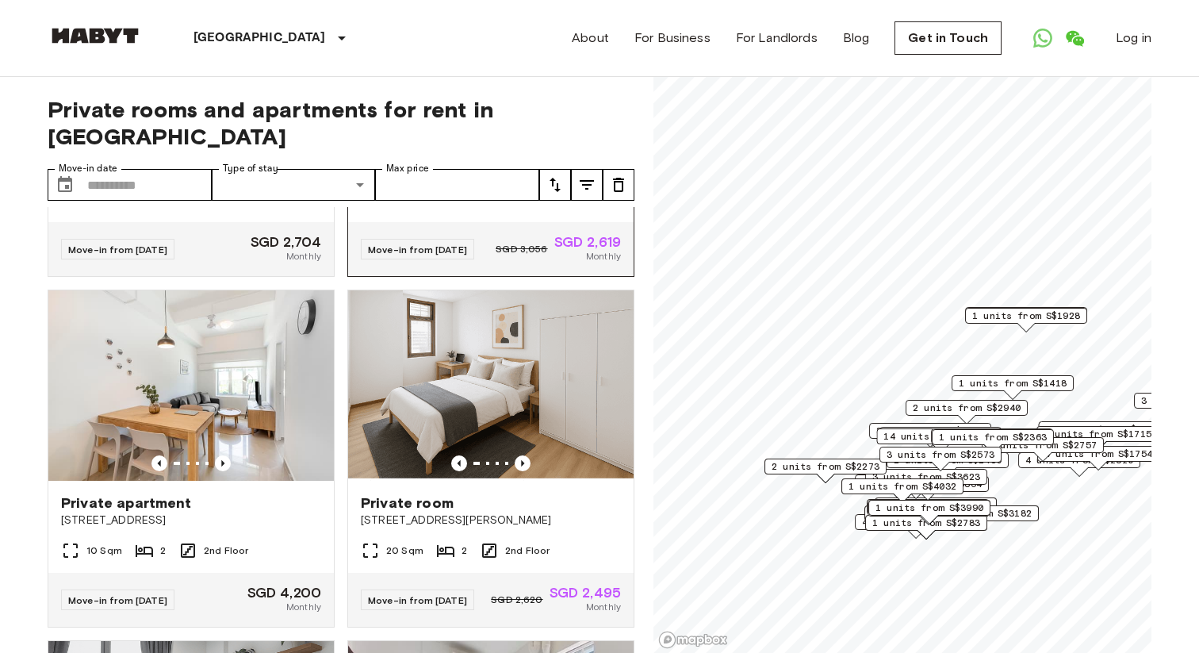
scroll to position [2114, 0]
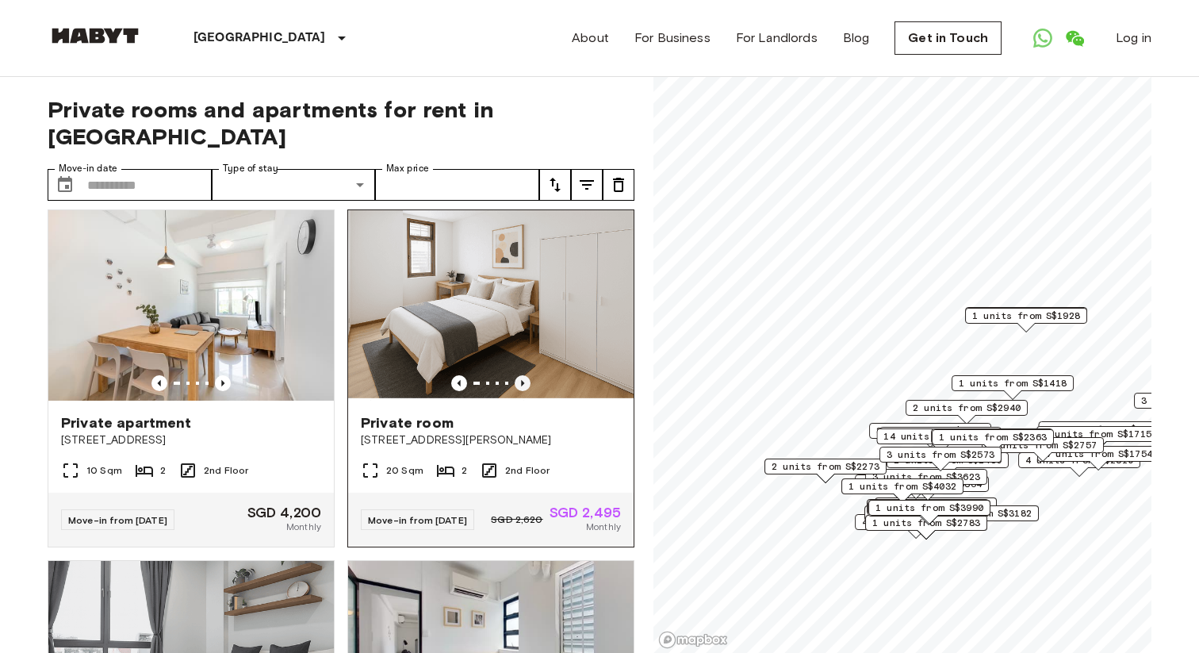
click at [523, 391] on icon "Previous image" at bounding box center [523, 383] width 16 height 16
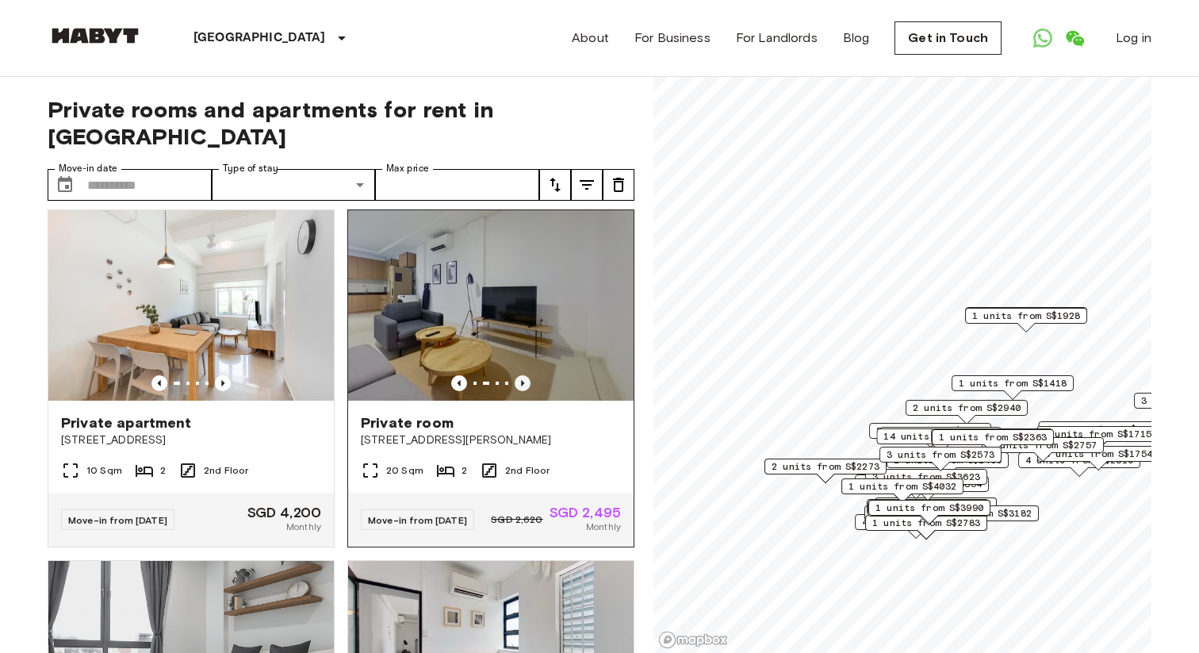
click at [523, 391] on icon "Previous image" at bounding box center [523, 383] width 16 height 16
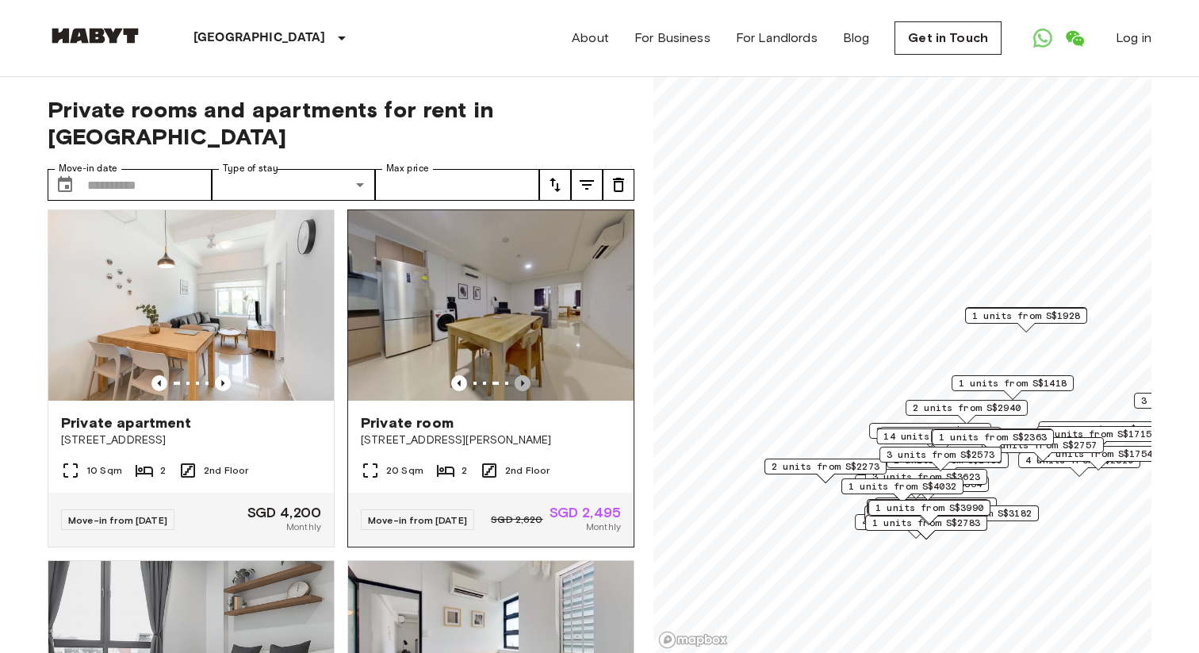
click at [523, 391] on icon "Previous image" at bounding box center [523, 383] width 16 height 16
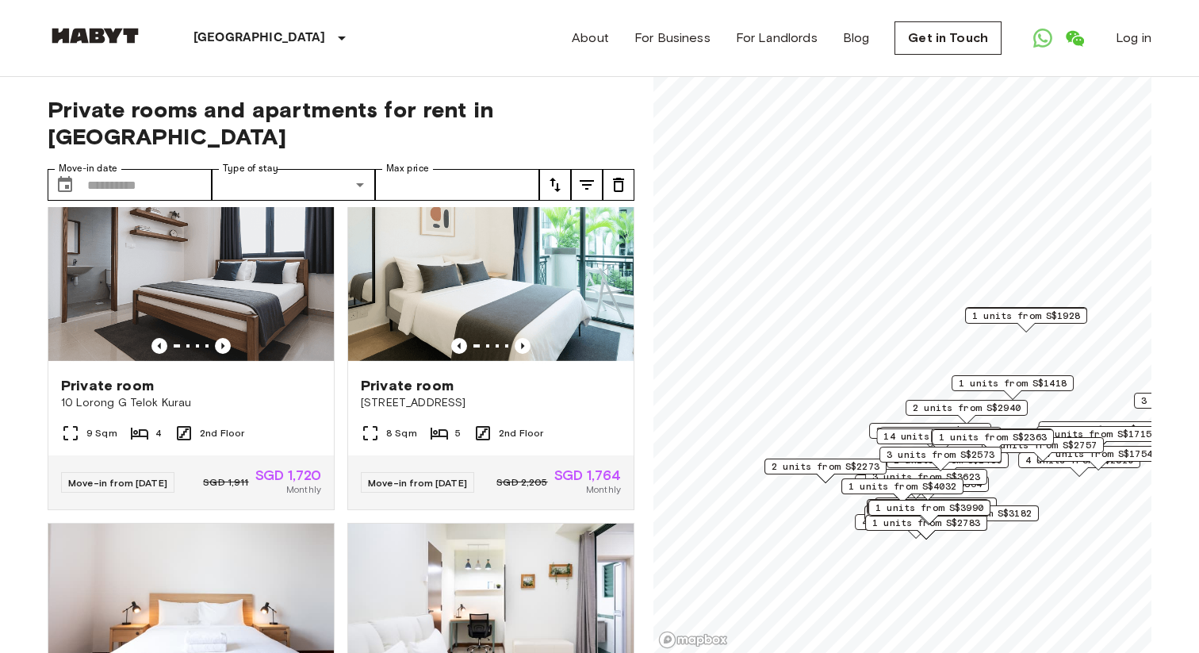
scroll to position [5025, 0]
